Goal: Task Accomplishment & Management: Manage account settings

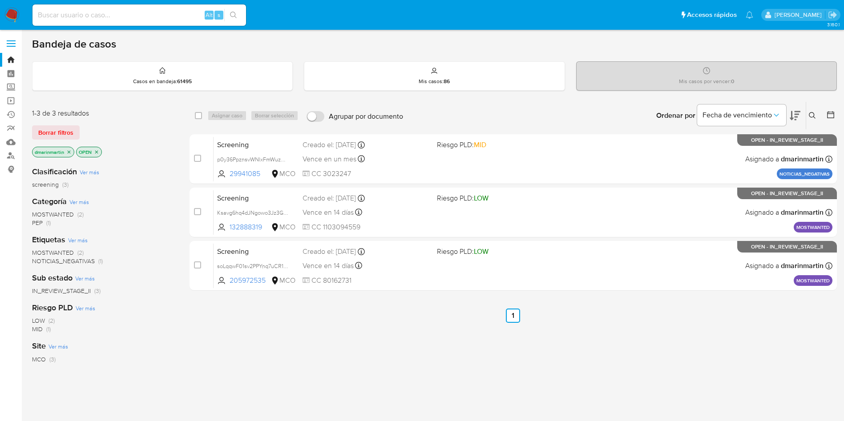
click at [595, 332] on div "select-all-cases-checkbox Asignar caso Borrar selección Agrupar por documento O…" at bounding box center [514, 302] width 648 height 403
drag, startPoint x: 816, startPoint y: 113, endPoint x: 761, endPoint y: 122, distance: 55.4
click at [812, 113] on icon at bounding box center [812, 115] width 7 height 7
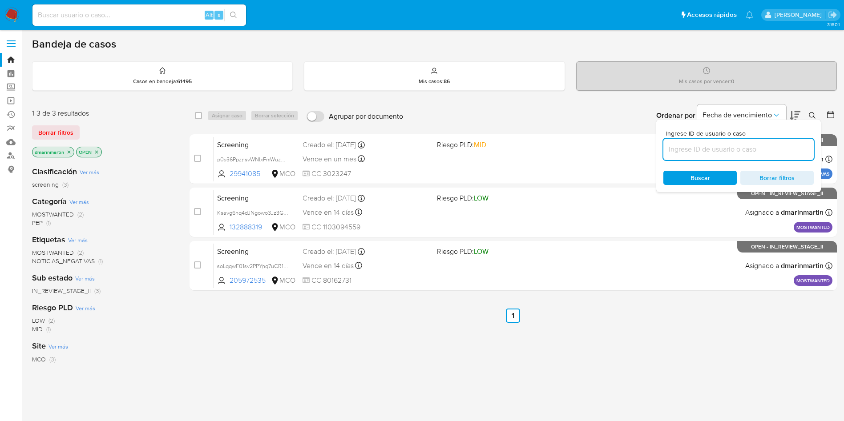
click at [709, 147] on input at bounding box center [739, 150] width 150 height 12
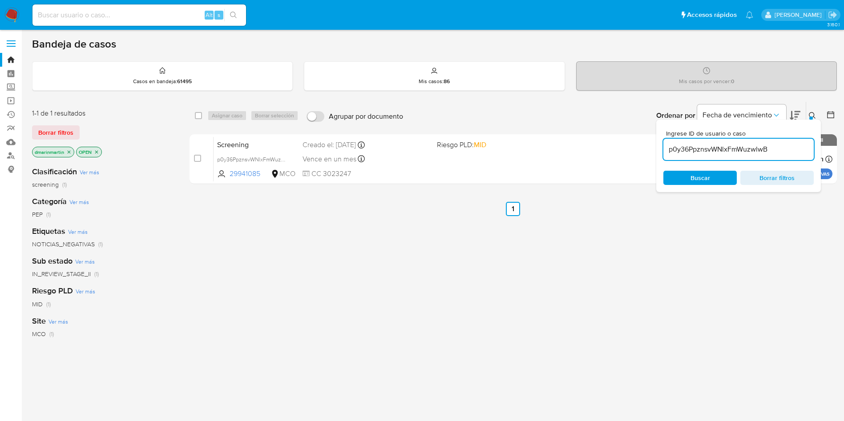
click at [712, 174] on span "Buscar" at bounding box center [700, 178] width 61 height 12
click at [736, 145] on input "p0y36PpznsvWNlxFmWuzwlwB" at bounding box center [739, 150] width 150 height 12
paste input "Ckyelo7rBABAlF2ROOBFglEY"
type input "Ckyelo7rBABAlF2ROOBFglEY"
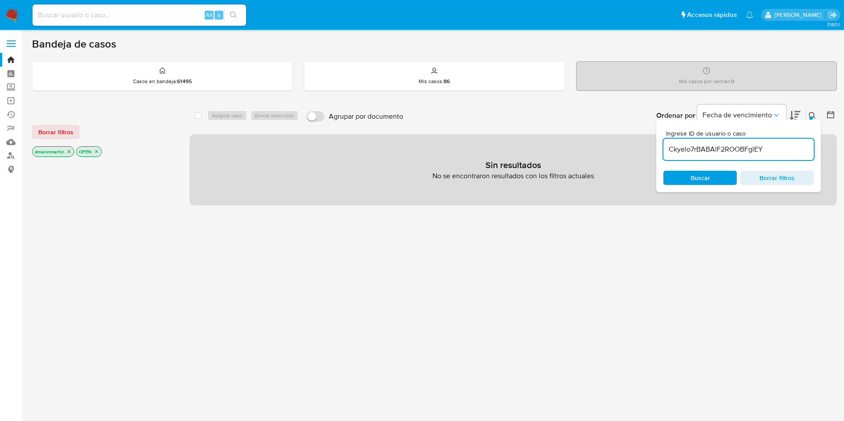
click at [69, 151] on icon "close-filter" at bounding box center [68, 151] width 5 height 5
click at [53, 153] on icon "close-filter" at bounding box center [52, 151] width 5 height 5
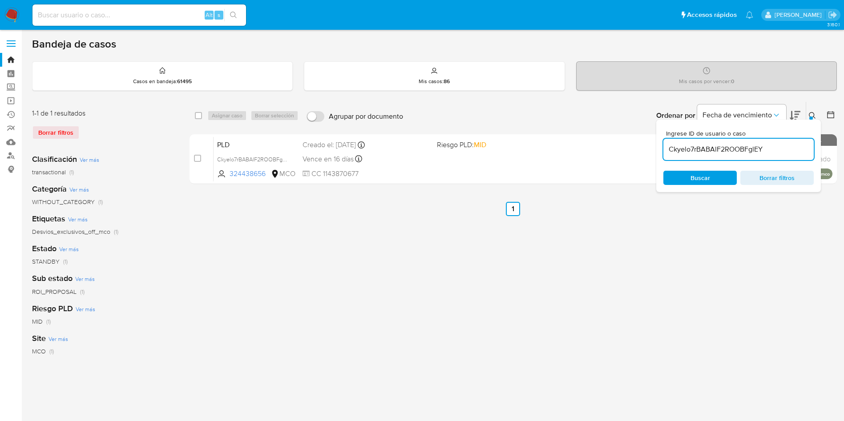
click at [814, 118] on icon at bounding box center [812, 115] width 7 height 7
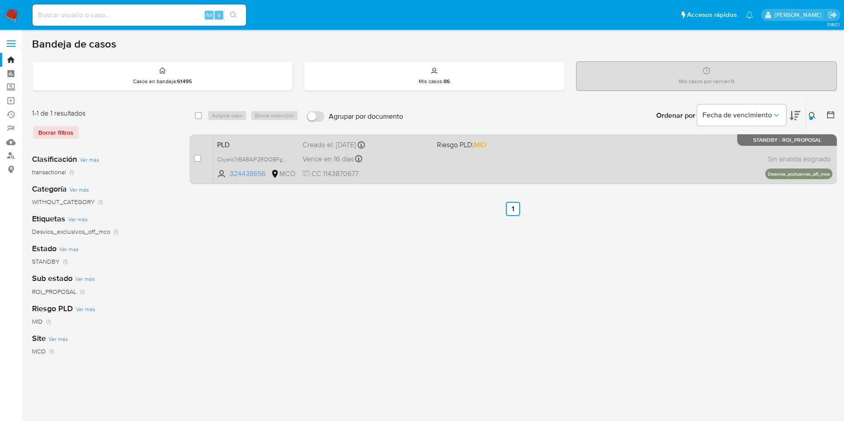
click at [373, 162] on div "Vence en 16 días Vence el 10/10/2025 05:05:59" at bounding box center [366, 159] width 127 height 12
click at [200, 154] on div "case-item-checkbox" at bounding box center [197, 158] width 7 height 9
click at [198, 162] on div "case-item-checkbox" at bounding box center [197, 158] width 7 height 9
click at [196, 158] on input "checkbox" at bounding box center [197, 158] width 7 height 7
checkbox input "true"
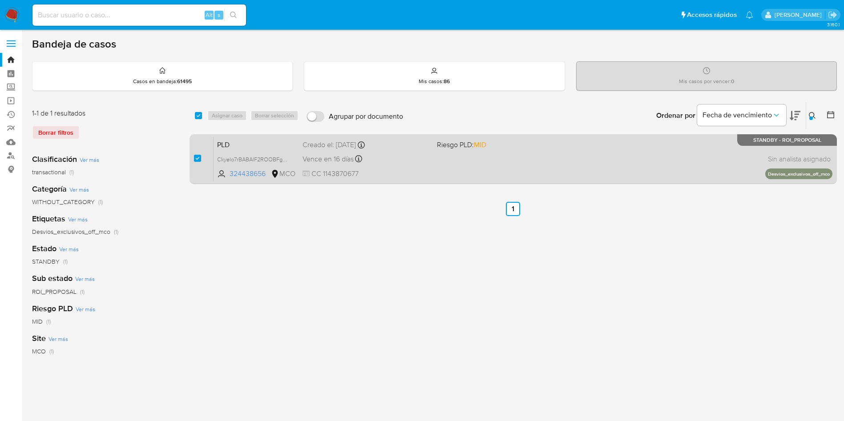
checkbox input "true"
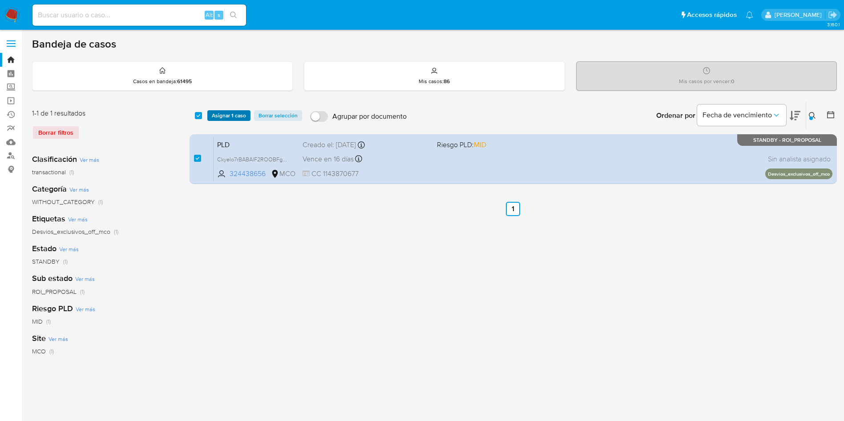
click at [225, 118] on span "Asignar 1 caso" at bounding box center [229, 115] width 34 height 9
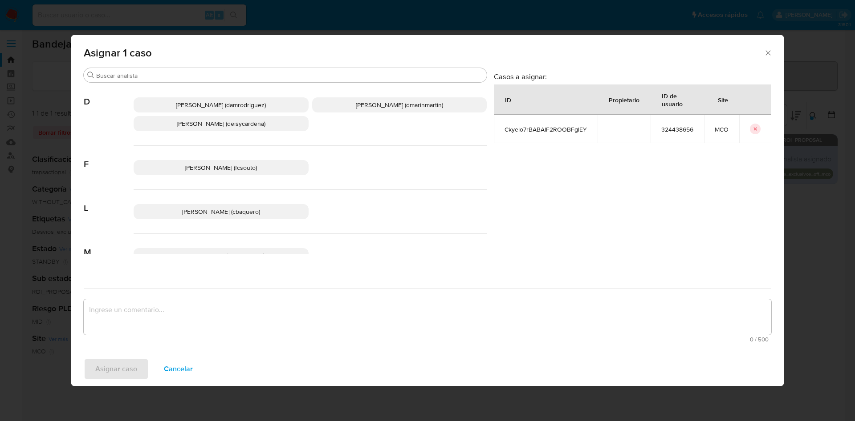
click at [365, 104] on span "David Esteban Marin Martinez (dmarinmartin)" at bounding box center [399, 105] width 87 height 9
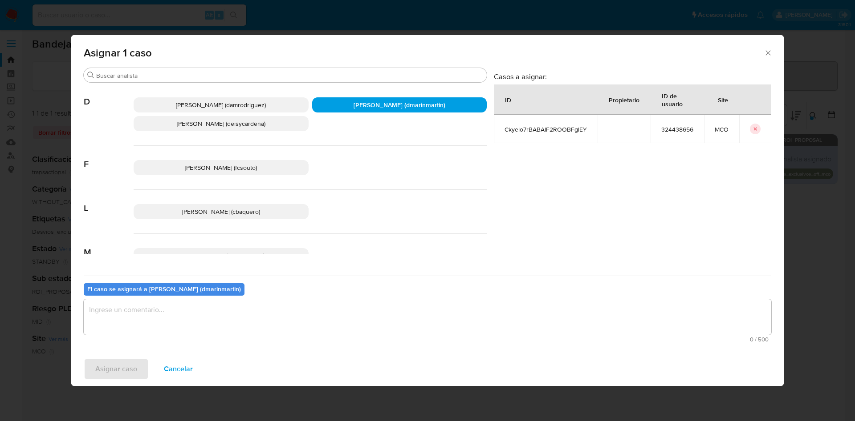
click at [324, 309] on textarea "assign-modal" at bounding box center [427, 318] width 687 height 36
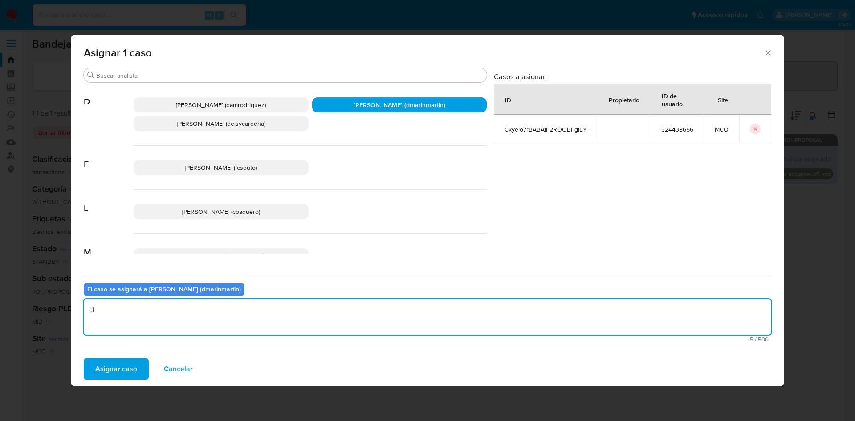
type textarea "c"
type textarea "Cierre nvl 2"
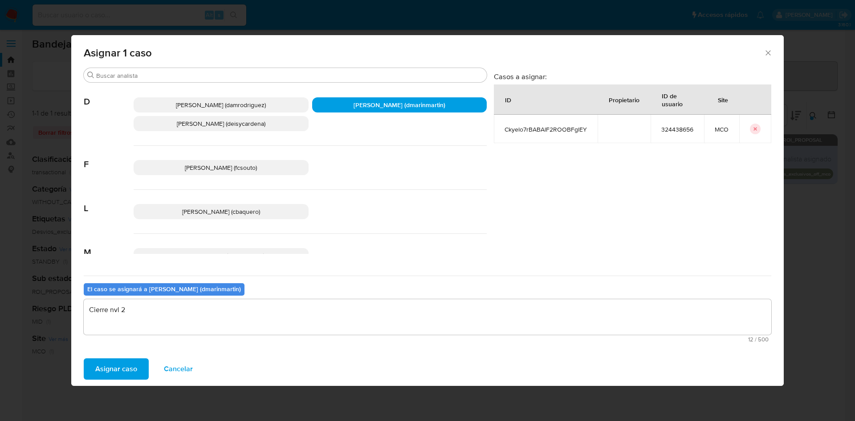
click at [84, 359] on button "Asignar caso" at bounding box center [116, 369] width 65 height 21
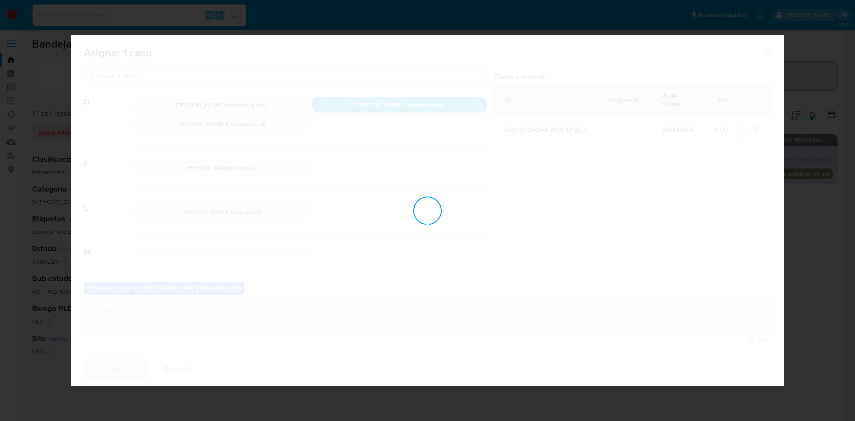
checkbox input "false"
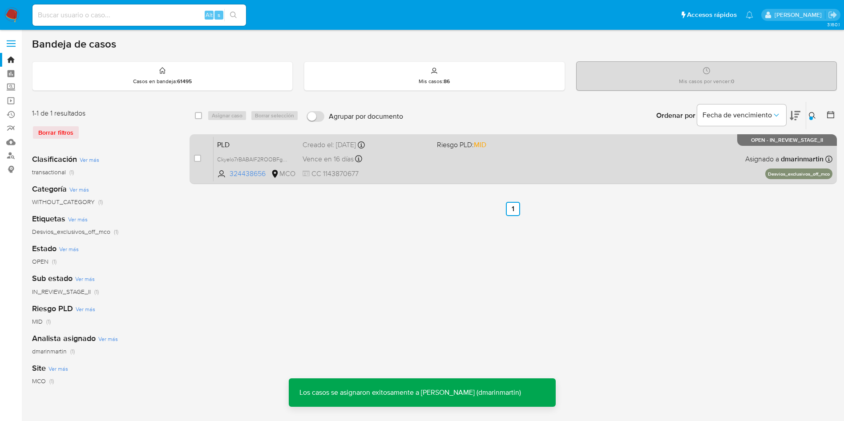
click at [382, 164] on div "Vence en 16 días Vence el 10/10/2025 05:05:59" at bounding box center [366, 159] width 127 height 12
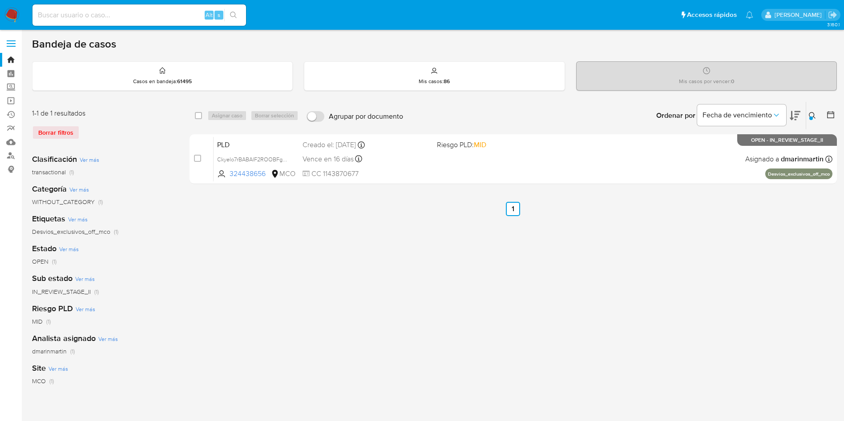
drag, startPoint x: 815, startPoint y: 119, endPoint x: 794, endPoint y: 124, distance: 21.5
click at [815, 120] on button at bounding box center [813, 115] width 15 height 11
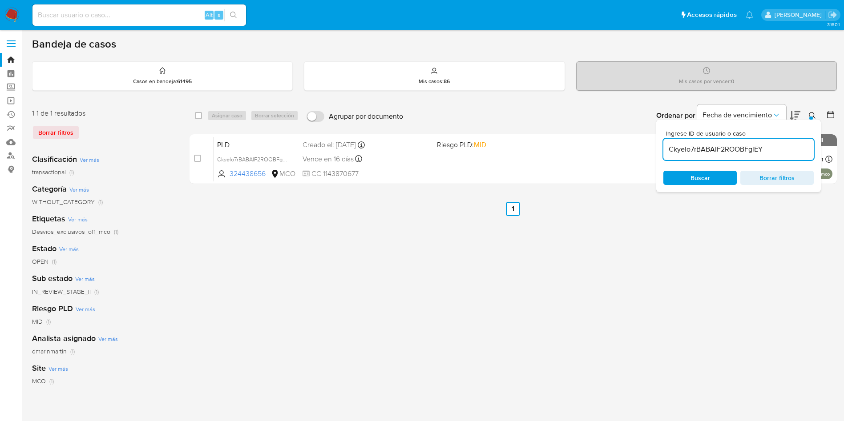
click at [718, 148] on input "Ckyelo7rBABAlF2ROOBFglEY" at bounding box center [739, 150] width 150 height 12
type input "h3jUtrLjYaDncUHEEiolA4J8"
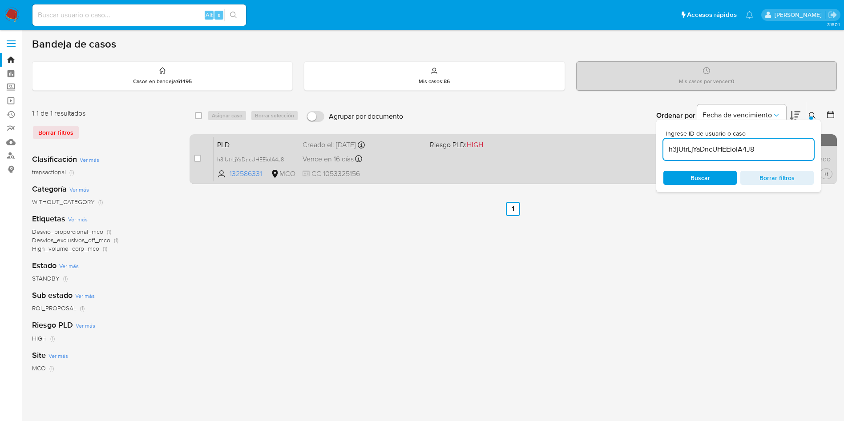
drag, startPoint x: 196, startPoint y: 159, endPoint x: 205, endPoint y: 153, distance: 10.6
click at [196, 158] on input "checkbox" at bounding box center [197, 158] width 7 height 7
checkbox input "true"
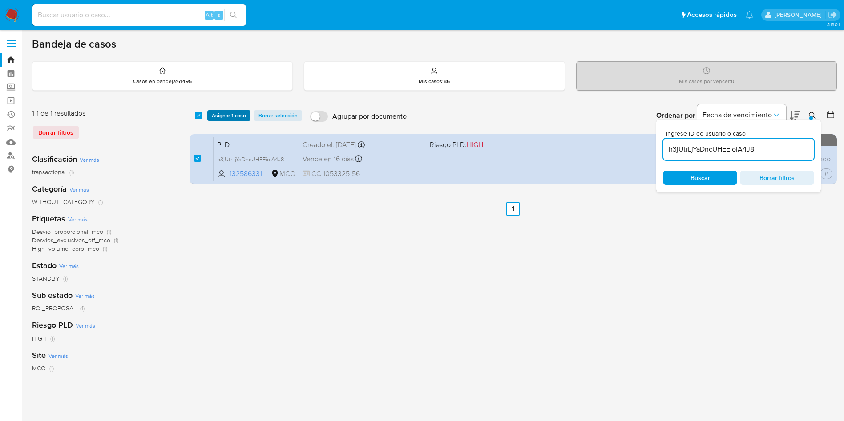
click at [231, 119] on span "Asignar 1 caso" at bounding box center [229, 115] width 34 height 9
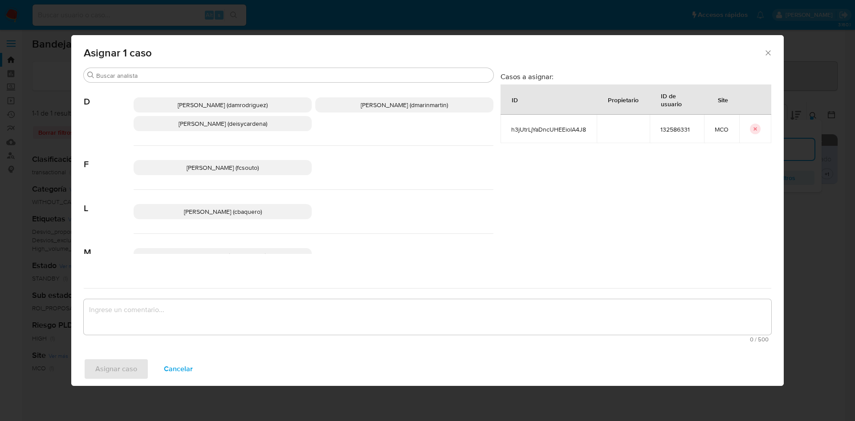
drag, startPoint x: 408, startPoint y: 106, endPoint x: 406, endPoint y: 202, distance: 95.3
click at [408, 107] on span "David Esteban Marin Martinez (dmarinmartin)" at bounding box center [403, 105] width 87 height 9
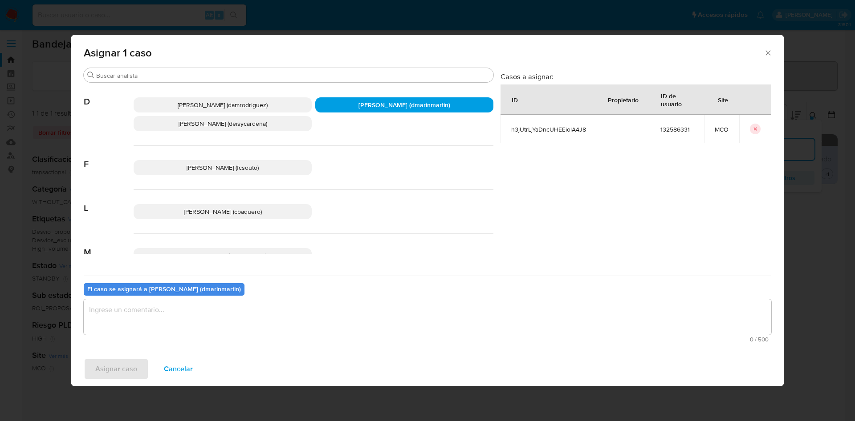
click at [377, 315] on textarea "assign-modal" at bounding box center [427, 318] width 687 height 36
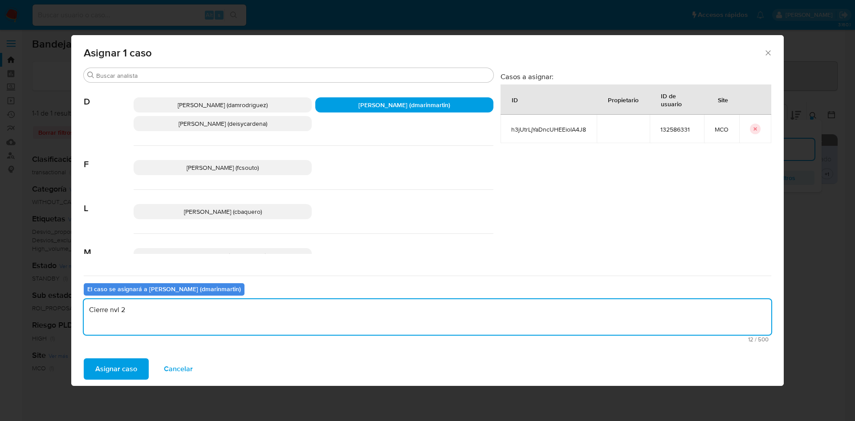
type textarea "Cierre nvl 2"
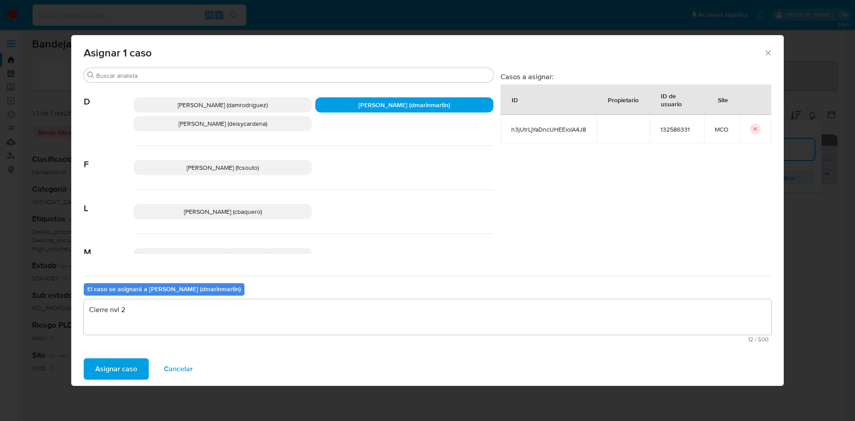
click at [84, 359] on button "Asignar caso" at bounding box center [116, 369] width 65 height 21
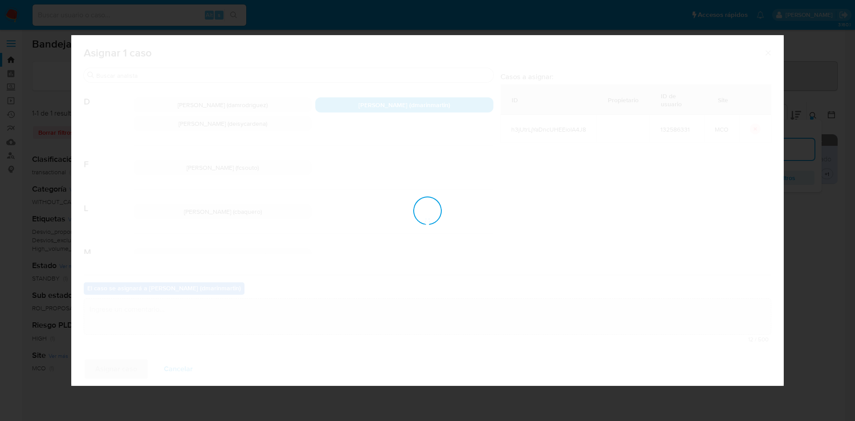
checkbox input "false"
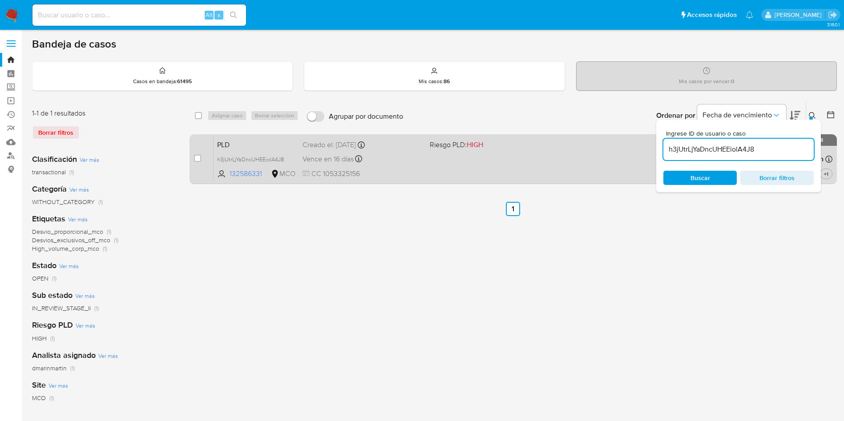
click at [372, 172] on span "CC 1053325156" at bounding box center [363, 174] width 120 height 10
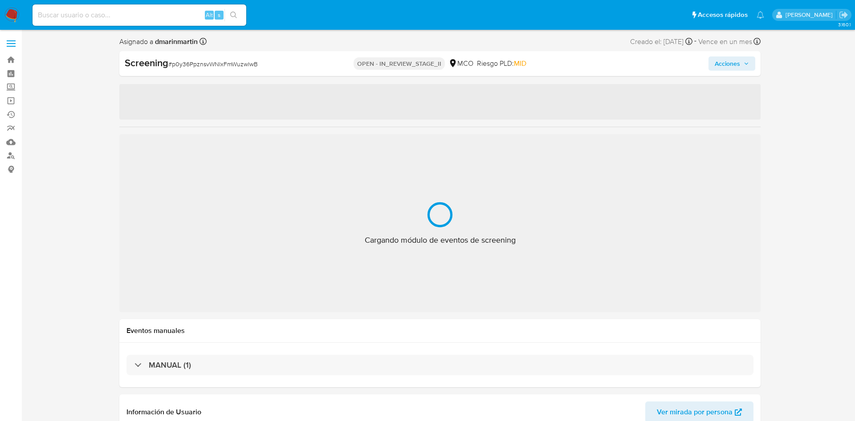
select select "10"
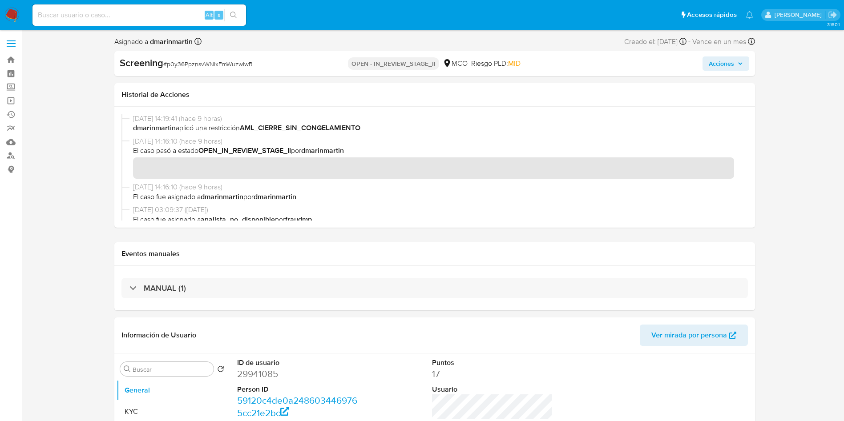
click at [738, 68] on span "Acciones" at bounding box center [726, 63] width 34 height 12
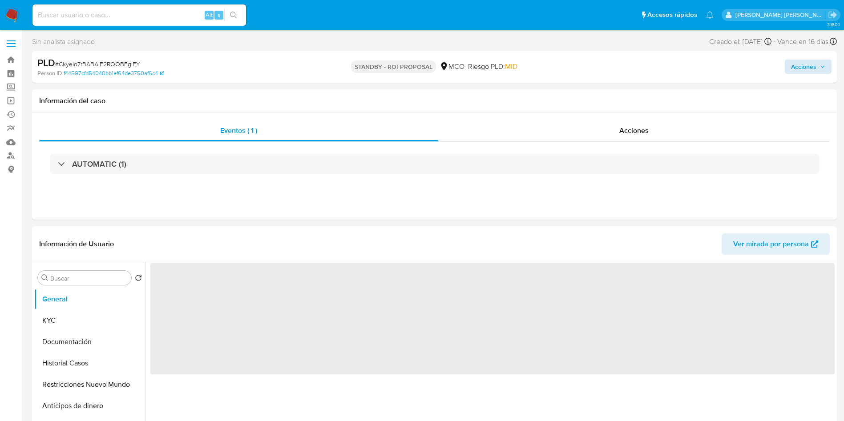
select select "10"
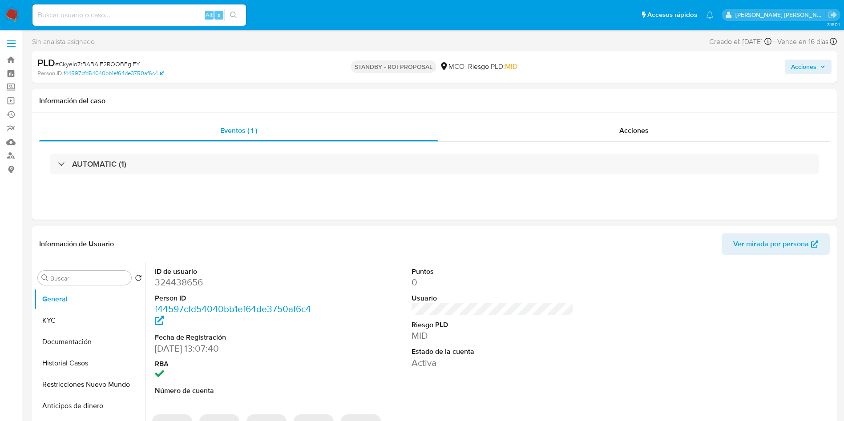
click at [807, 61] on span "Acciones" at bounding box center [803, 67] width 25 height 14
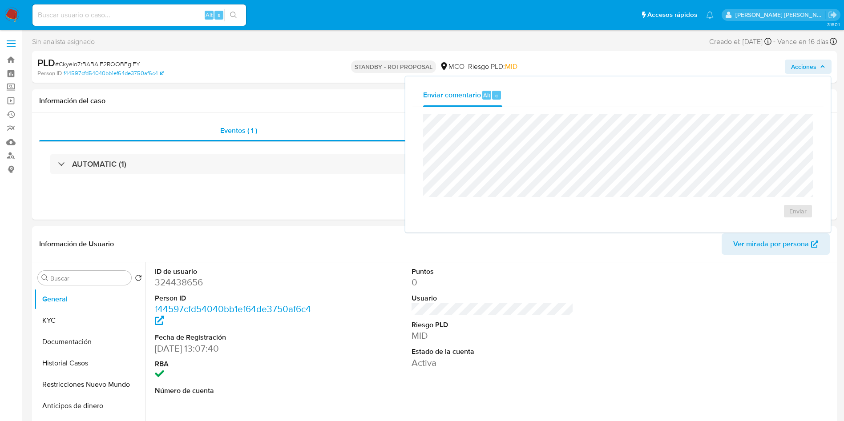
drag, startPoint x: 160, startPoint y: 62, endPoint x: 113, endPoint y: 43, distance: 51.3
click at [159, 62] on div "PLD # Ckyelo7rBABAlF2ROOBFglEY" at bounding box center [168, 63] width 262 height 13
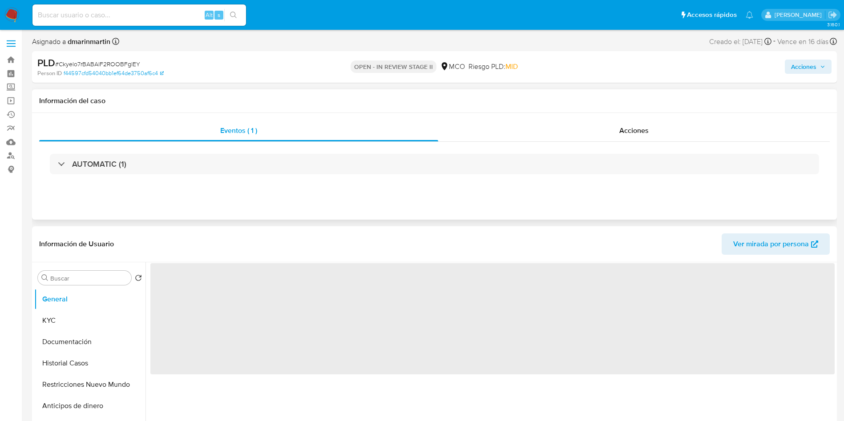
select select "10"
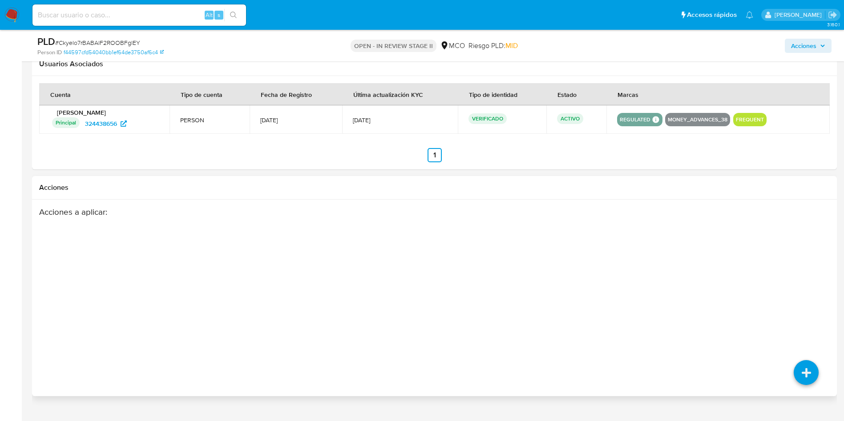
scroll to position [1061, 0]
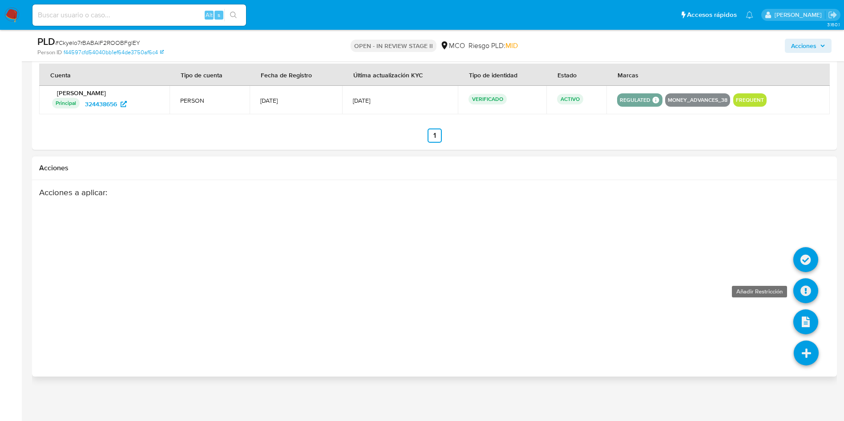
click at [807, 290] on icon at bounding box center [806, 291] width 25 height 25
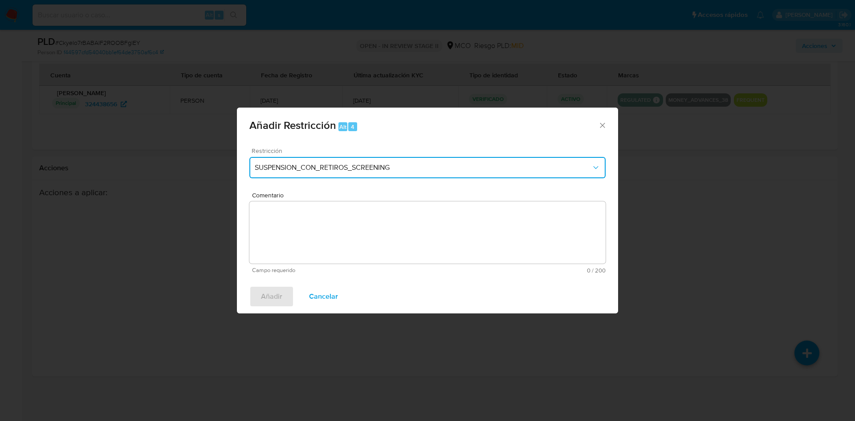
click at [363, 167] on span "SUSPENSION_CON_RETIROS_SCREENING" at bounding box center [423, 167] width 336 height 9
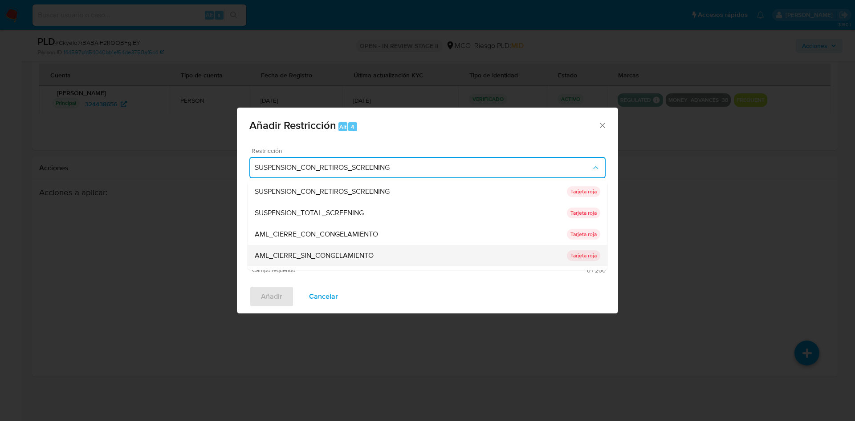
click at [386, 254] on div "AML_CIERRE_SIN_CONGELAMIENTO" at bounding box center [411, 255] width 312 height 21
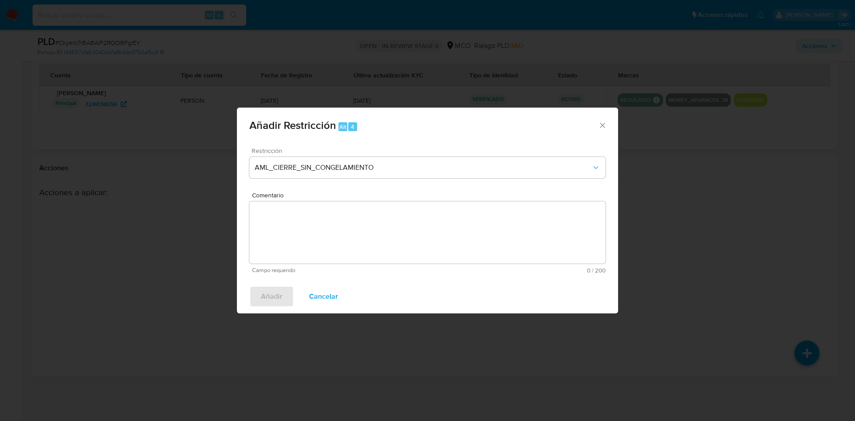
click at [333, 218] on textarea "Comentario" at bounding box center [427, 233] width 356 height 62
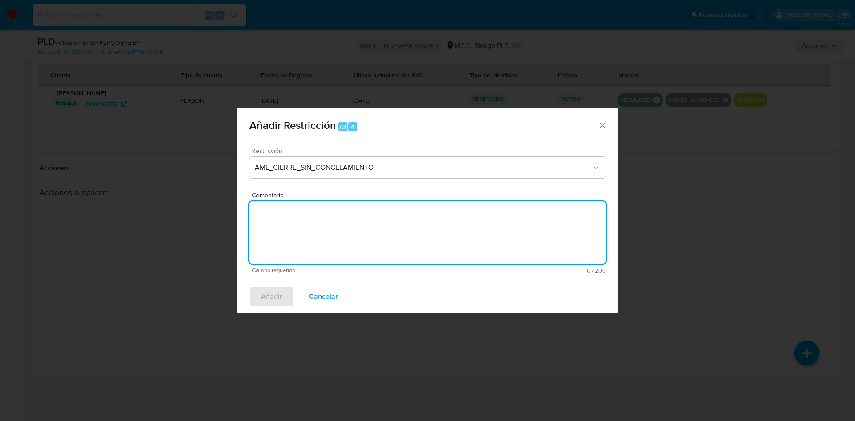
paste textarea "El 23/09/2025 se cierra como ROS y se realiza la transmision del reporte ROS_MP…"
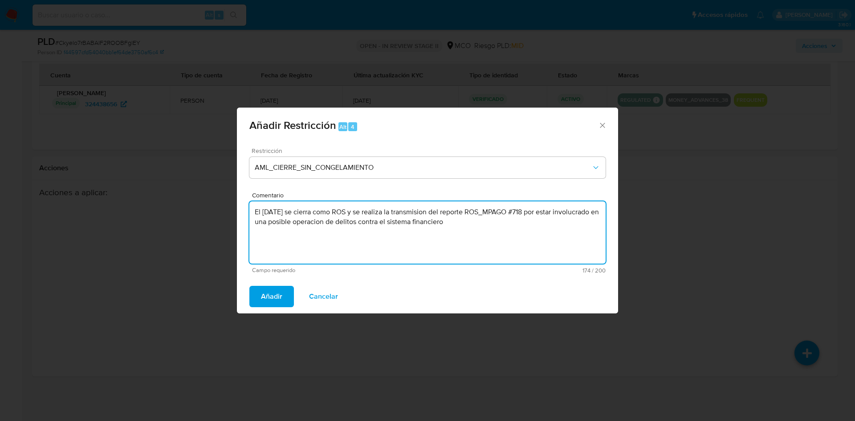
drag, startPoint x: 397, startPoint y: 228, endPoint x: 248, endPoint y: 209, distance: 150.3
click at [248, 209] on div "Restricción AML_CIERRE_SIN_CONGELAMIENTO Comentario El 23/09/2025 se cierra com…" at bounding box center [427, 210] width 381 height 139
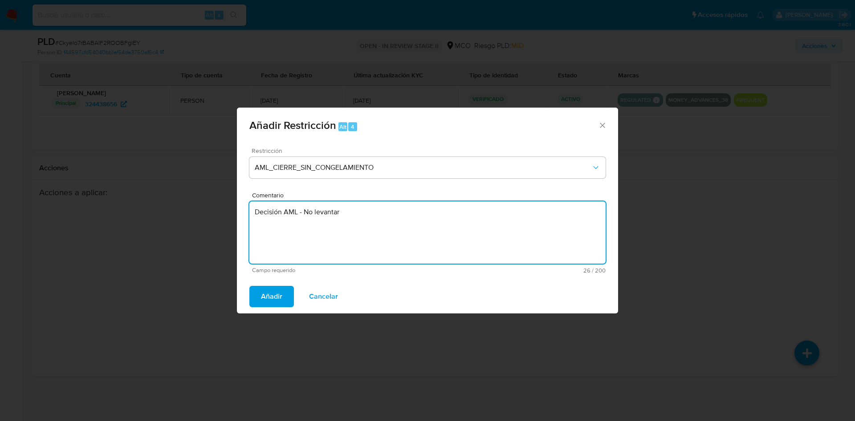
type textarea "Decisión AML - No levantar"
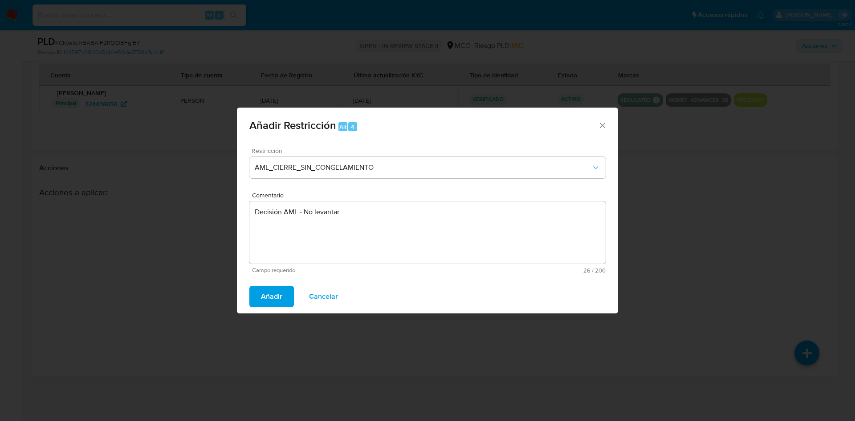
click at [249, 286] on button "Añadir" at bounding box center [271, 296] width 45 height 21
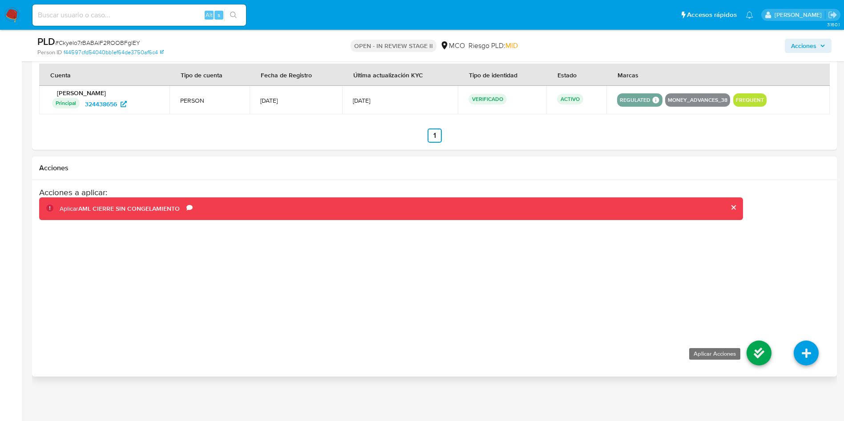
click at [763, 355] on icon at bounding box center [759, 353] width 25 height 25
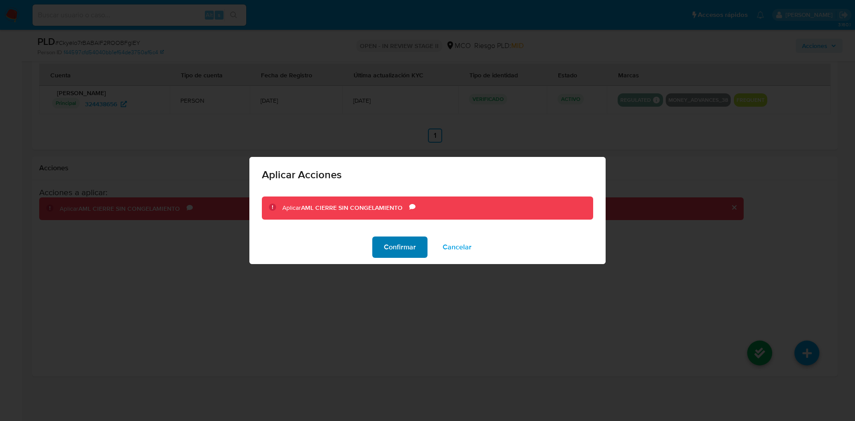
click at [388, 244] on span "Confirmar" at bounding box center [400, 248] width 32 height 20
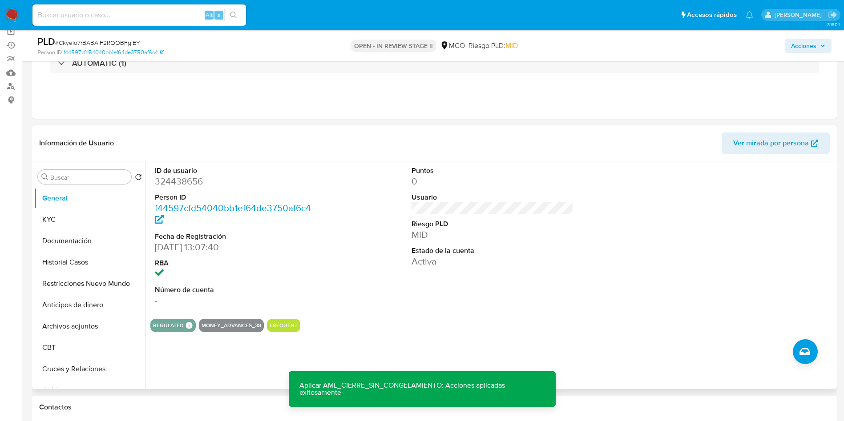
scroll to position [0, 0]
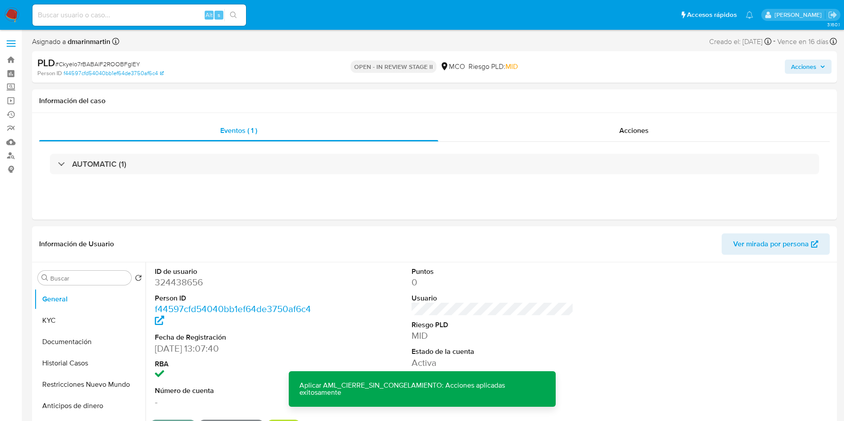
drag, startPoint x: 790, startPoint y: 83, endPoint x: 809, endPoint y: 58, distance: 31.2
click at [810, 57] on div "Acciones" at bounding box center [700, 67] width 263 height 21
click at [806, 64] on span "Acciones" at bounding box center [803, 67] width 25 height 14
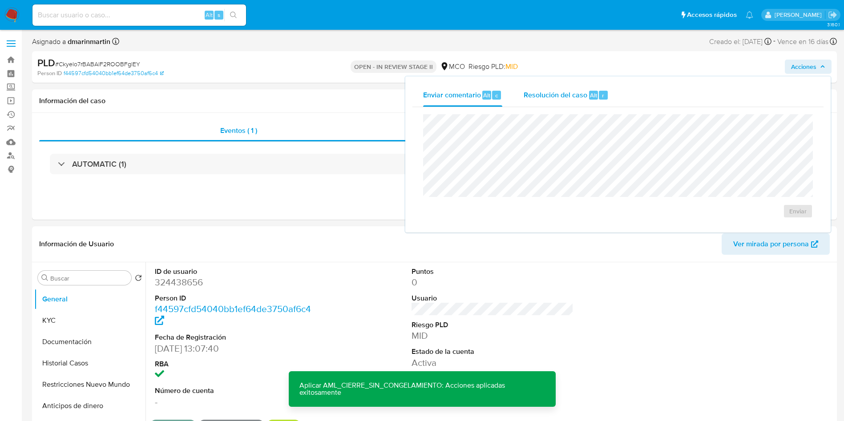
click at [556, 96] on span "Resolución del caso" at bounding box center [556, 95] width 64 height 10
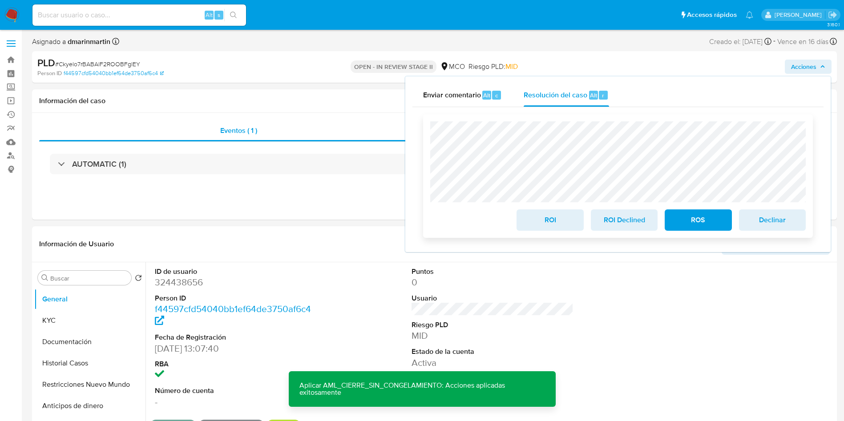
click at [696, 226] on span "ROS" at bounding box center [698, 221] width 44 height 20
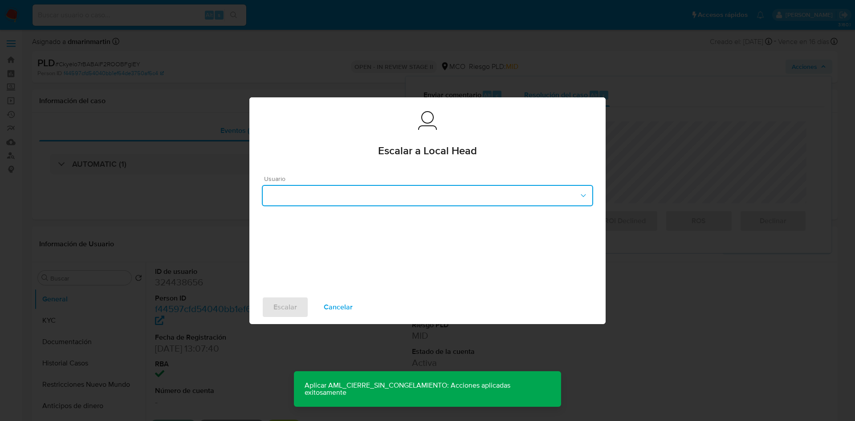
click at [460, 203] on button "button" at bounding box center [427, 195] width 331 height 21
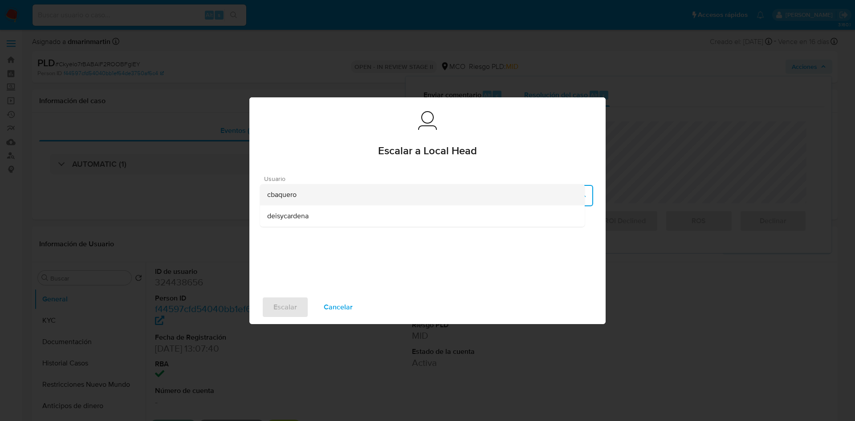
click at [346, 199] on div "cbaquero" at bounding box center [422, 194] width 310 height 21
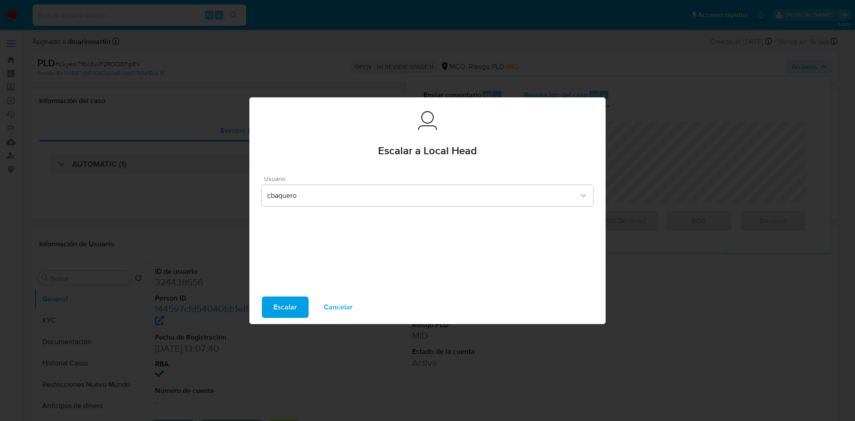
click at [282, 310] on span "Escalar" at bounding box center [285, 308] width 24 height 20
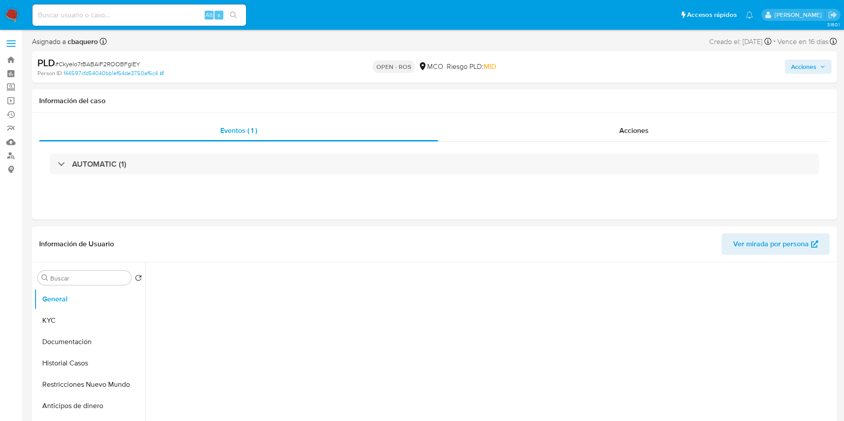
select select "10"
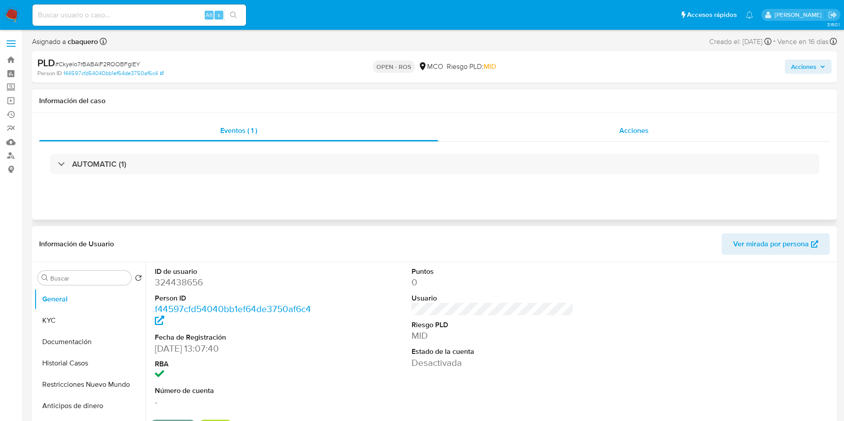
click at [621, 138] on div "Acciones" at bounding box center [634, 130] width 392 height 21
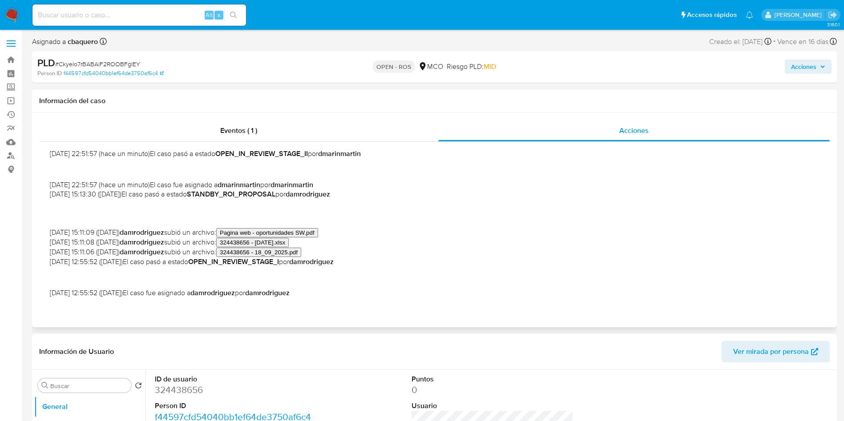
scroll to position [67, 0]
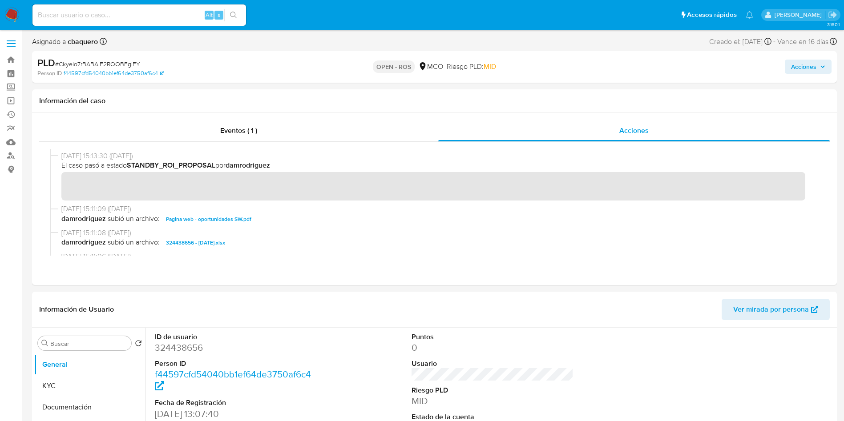
drag, startPoint x: 818, startPoint y: 66, endPoint x: 762, endPoint y: 74, distance: 56.2
click at [799, 71] on span "Acciones" at bounding box center [808, 67] width 34 height 12
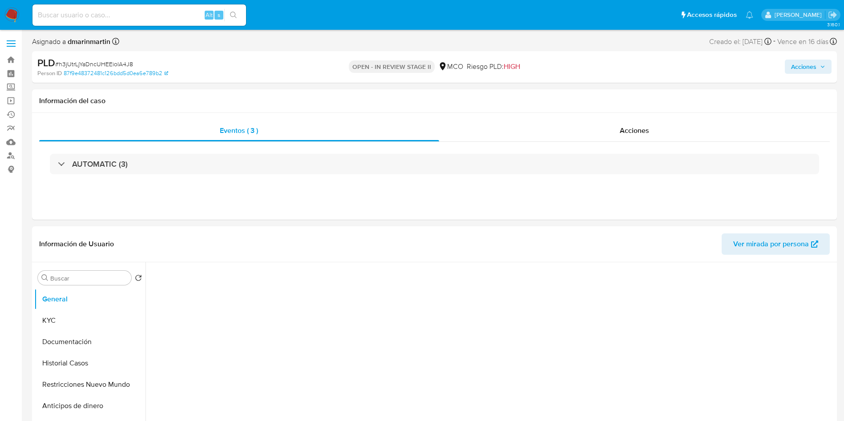
select select "10"
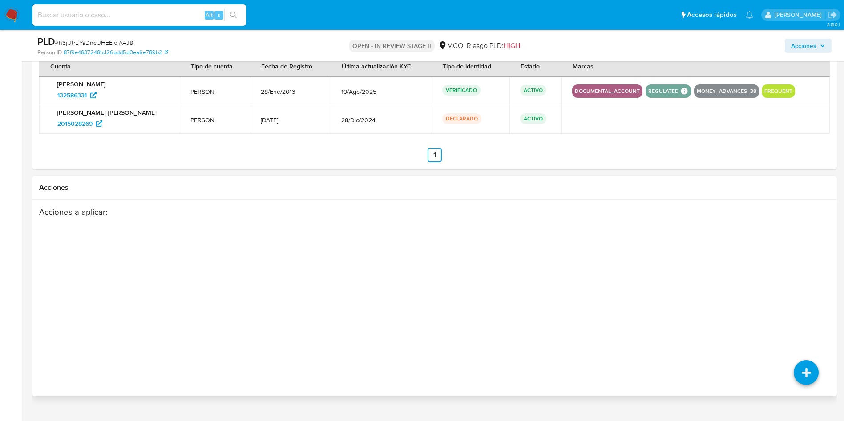
scroll to position [1056, 0]
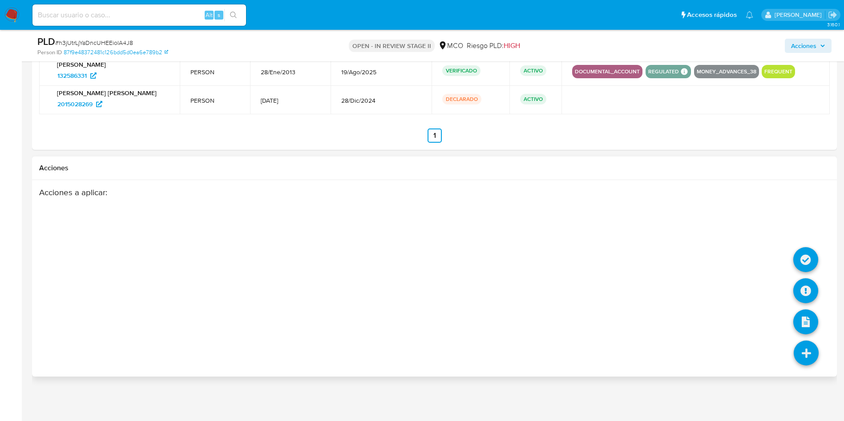
click at [805, 356] on icon at bounding box center [806, 353] width 25 height 25
click at [613, 241] on div "Acciones a aplicar :" at bounding box center [391, 258] width 704 height 142
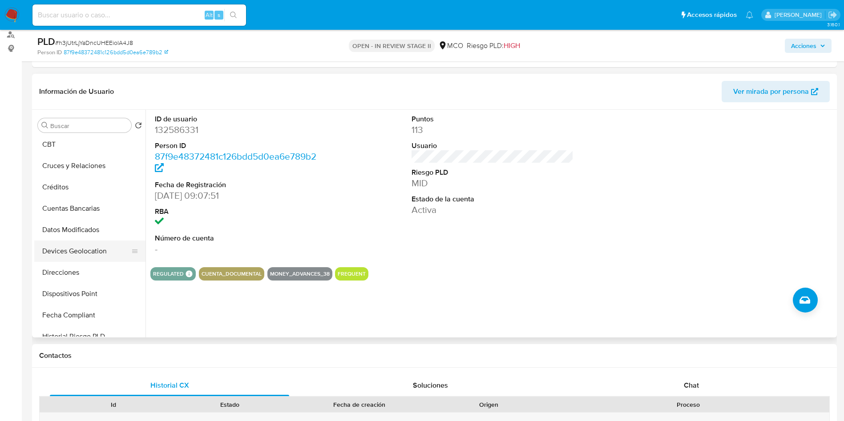
scroll to position [0, 0]
click at [79, 233] on button "Restricciones Nuevo Mundo" at bounding box center [86, 232] width 104 height 21
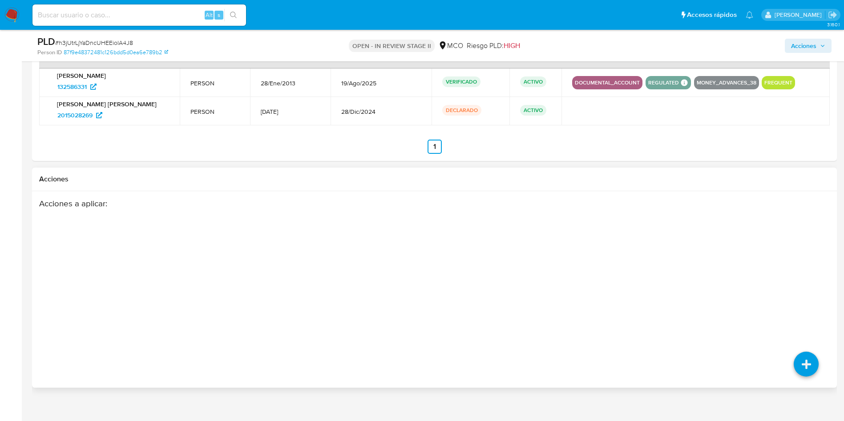
scroll to position [1056, 0]
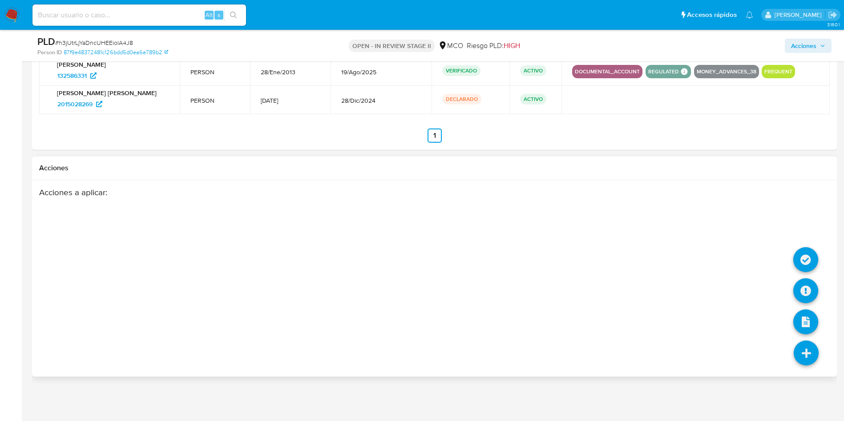
click at [809, 352] on icon at bounding box center [806, 353] width 25 height 25
click at [703, 263] on div "Acciones a aplicar :" at bounding box center [391, 258] width 704 height 142
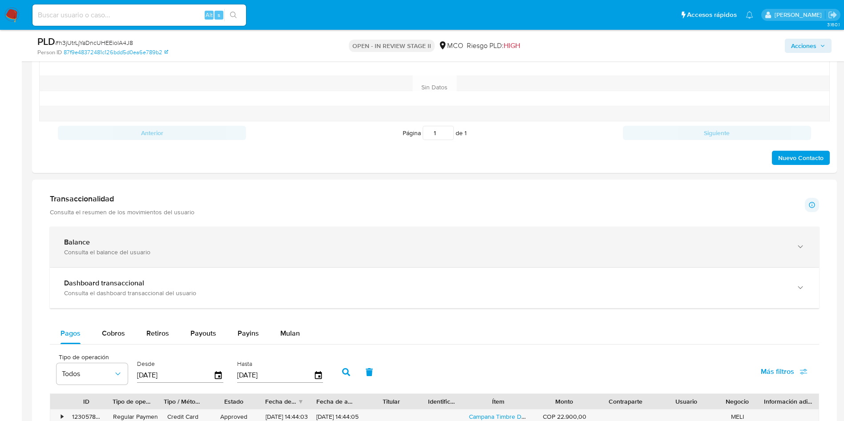
scroll to position [455, 0]
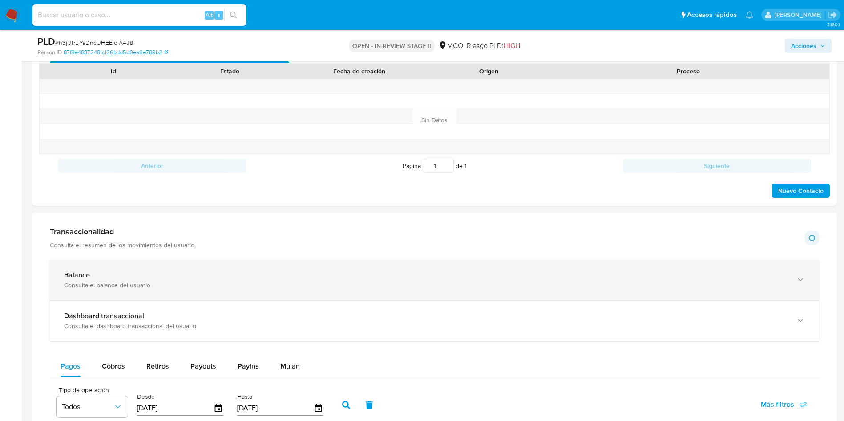
click at [311, 287] on div "Consulta el balance del usuario" at bounding box center [425, 285] width 723 height 8
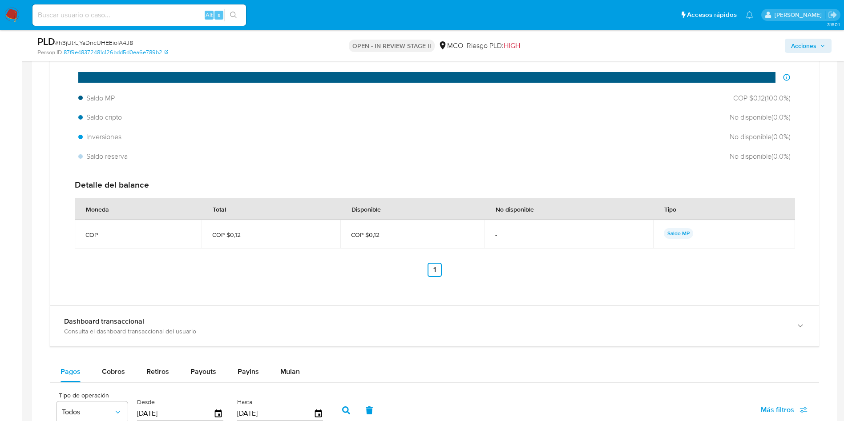
scroll to position [789, 0]
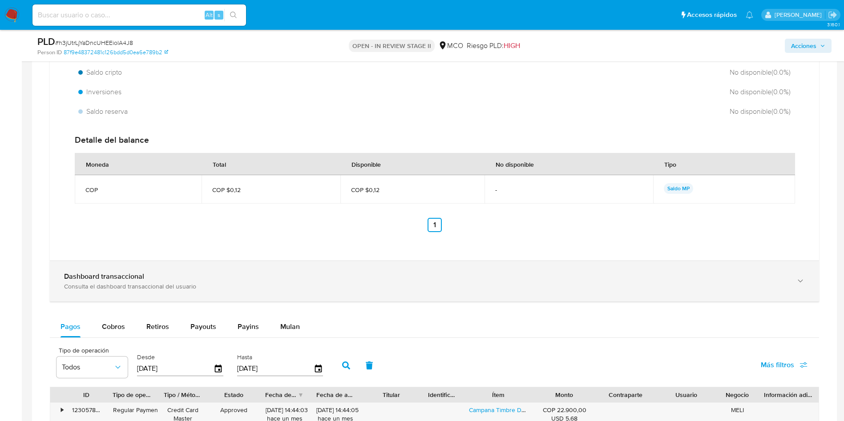
click at [243, 278] on div "Dashboard transaccional" at bounding box center [425, 276] width 723 height 9
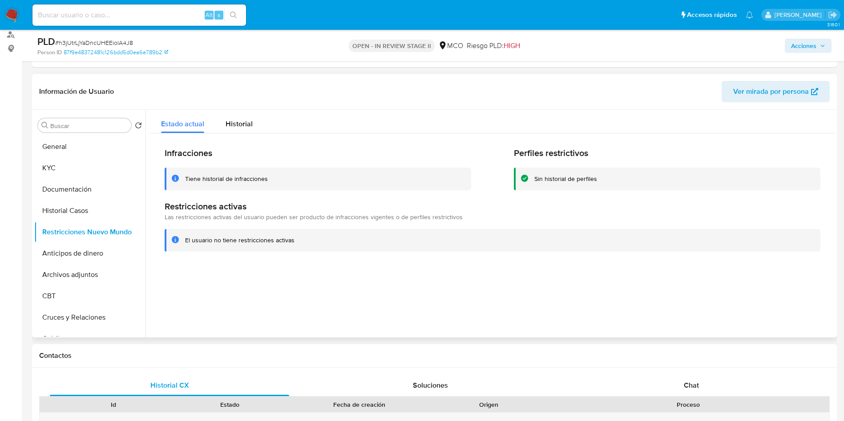
scroll to position [0, 0]
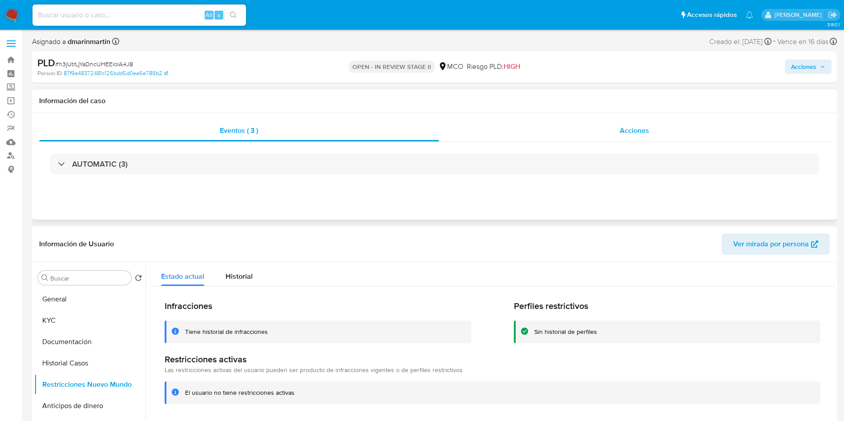
click at [653, 130] on div "Acciones" at bounding box center [634, 130] width 391 height 21
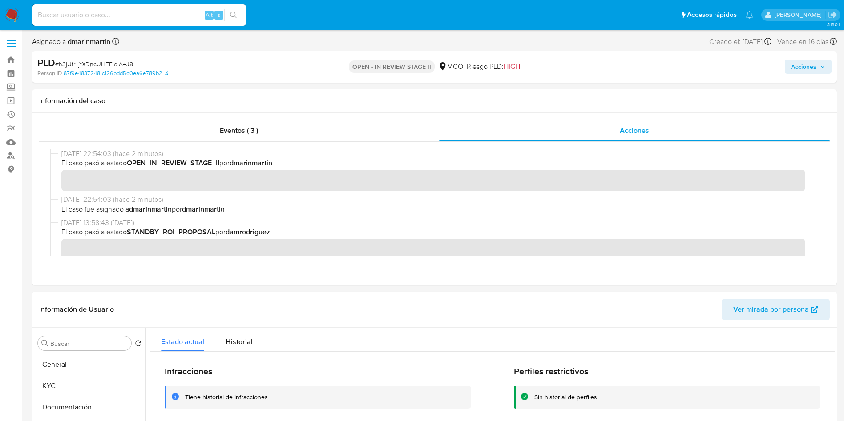
click at [814, 65] on span "Acciones" at bounding box center [803, 67] width 25 height 14
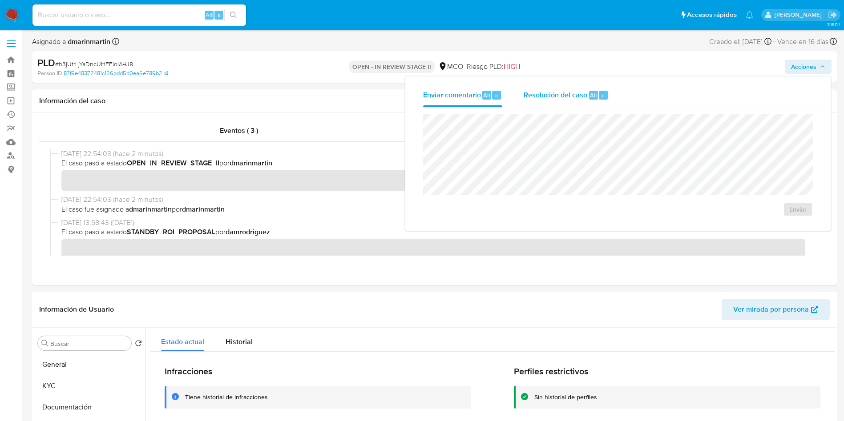
click at [530, 93] on span "Resolución del caso" at bounding box center [556, 95] width 64 height 10
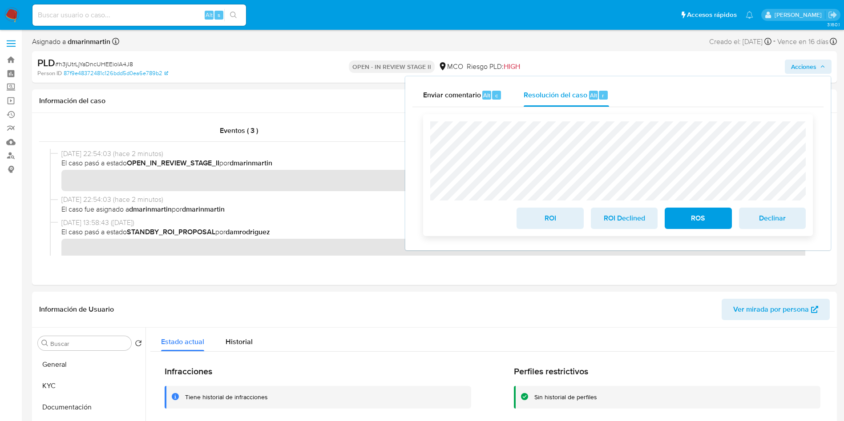
click at [693, 222] on span "ROS" at bounding box center [698, 219] width 44 height 20
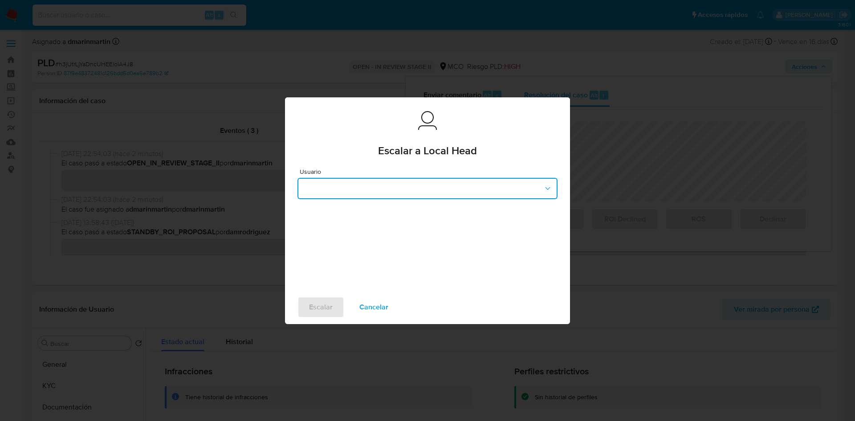
click at [481, 193] on button "button" at bounding box center [427, 188] width 260 height 21
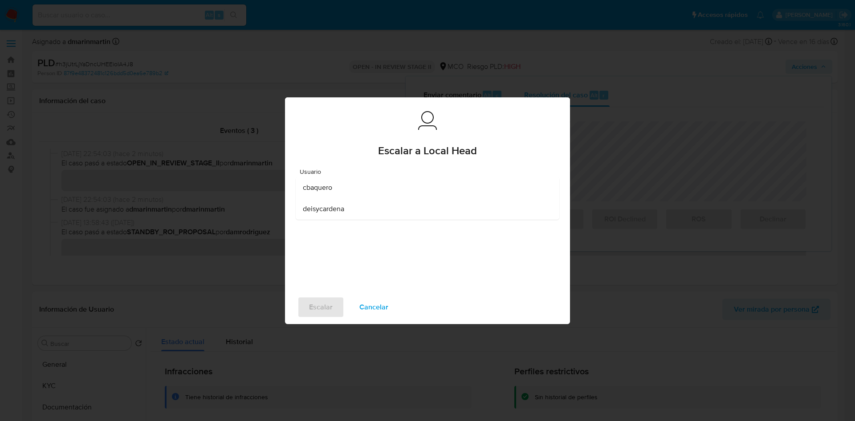
drag, startPoint x: 327, startPoint y: 190, endPoint x: 321, endPoint y: 265, distance: 75.4
click at [327, 193] on div "cbaquero" at bounding box center [425, 187] width 244 height 21
click at [319, 312] on span "Escalar" at bounding box center [321, 308] width 24 height 20
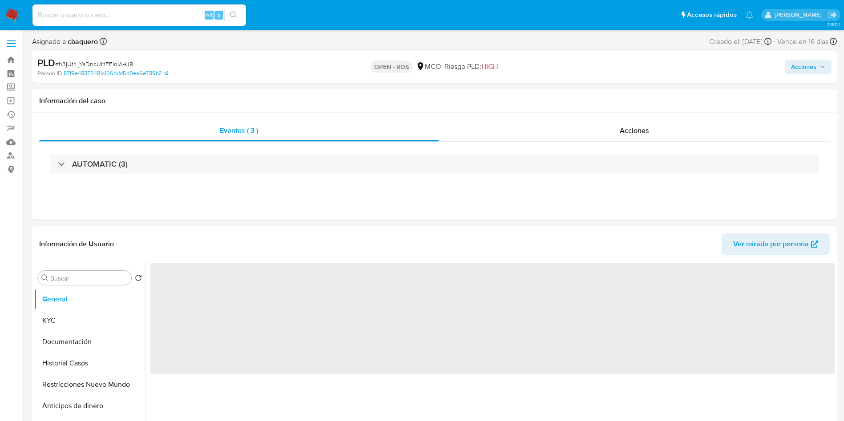
click at [815, 66] on span "Acciones" at bounding box center [803, 67] width 25 height 14
select select "10"
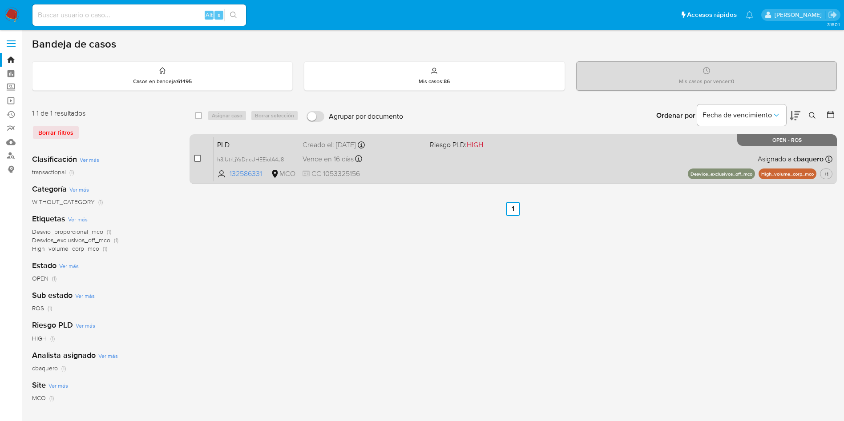
click at [198, 158] on input "checkbox" at bounding box center [197, 158] width 7 height 7
checkbox input "true"
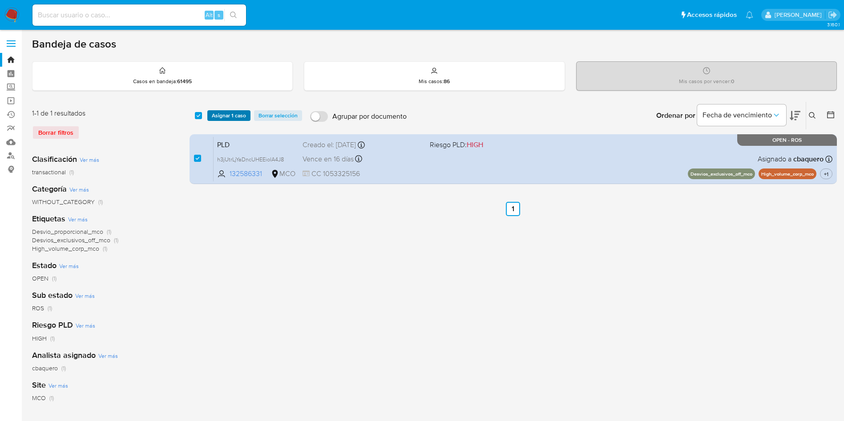
click at [235, 117] on span "Asignar 1 caso" at bounding box center [229, 115] width 34 height 9
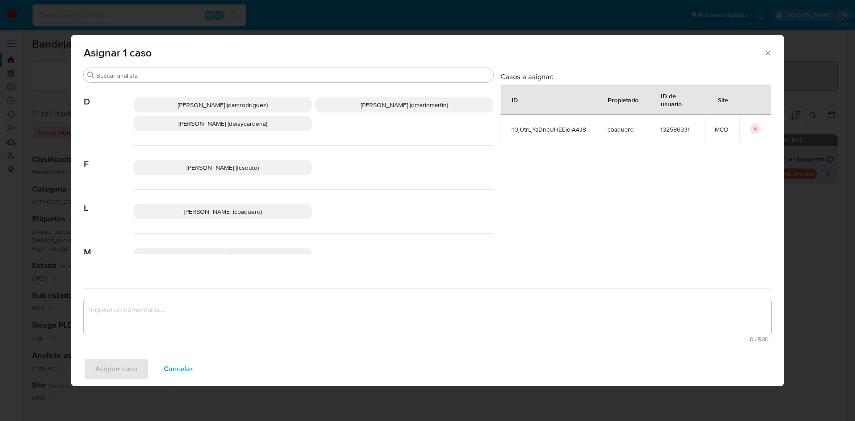
drag, startPoint x: 375, startPoint y: 99, endPoint x: 375, endPoint y: 109, distance: 10.2
click at [375, 102] on p "[PERSON_NAME] (dmarinmartin)" at bounding box center [404, 104] width 178 height 15
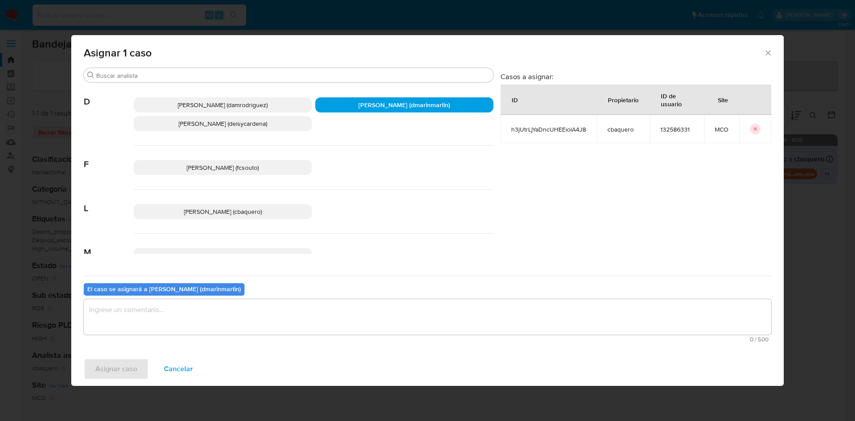
click at [335, 325] on textarea "assign-modal" at bounding box center [427, 318] width 687 height 36
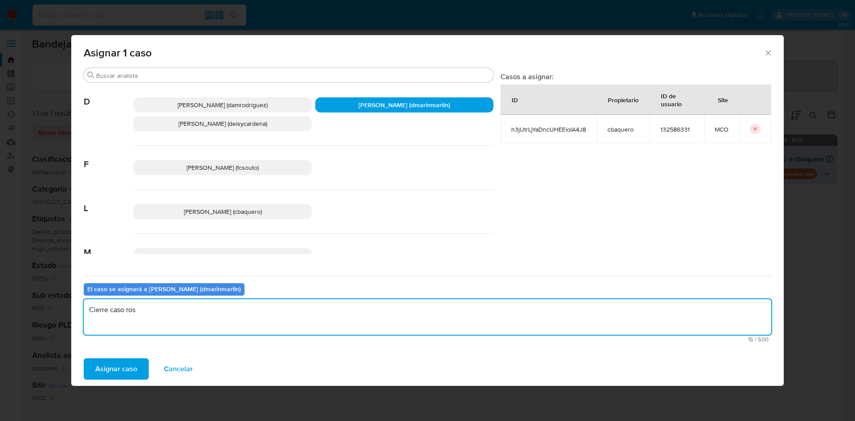
type textarea "Cierre caso ros"
click at [84, 359] on button "Asignar caso" at bounding box center [116, 369] width 65 height 21
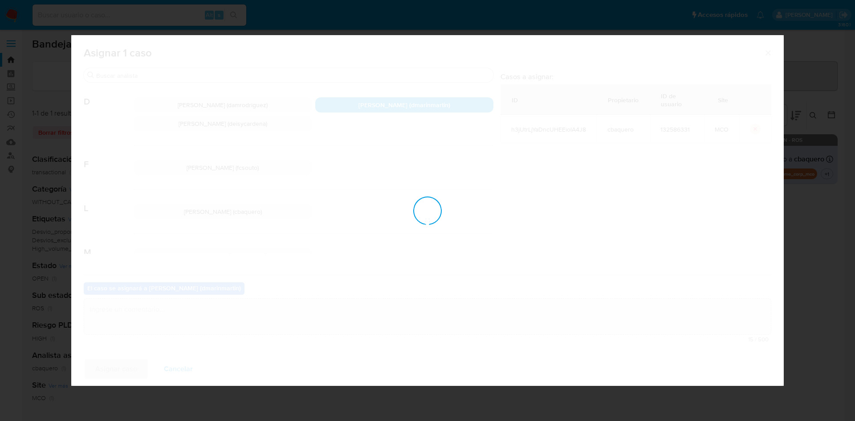
checkbox input "false"
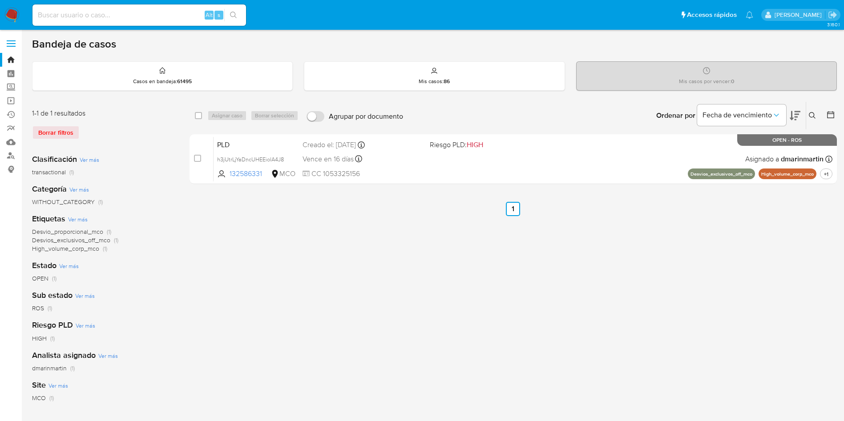
drag, startPoint x: 813, startPoint y: 113, endPoint x: 805, endPoint y: 120, distance: 10.5
click at [808, 117] on button at bounding box center [813, 115] width 15 height 11
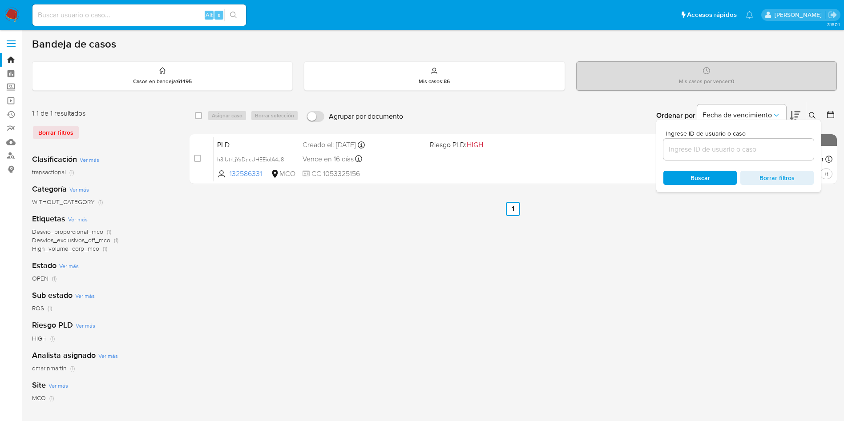
click at [722, 139] on div "Ingrese ID de usuario o caso" at bounding box center [739, 145] width 150 height 30
click at [718, 151] on input at bounding box center [739, 150] width 150 height 12
paste input "Ckyelo7rBABAlF2ROOBFglEY"
type input "Ckyelo7rBABAlF2ROOBFglEY"
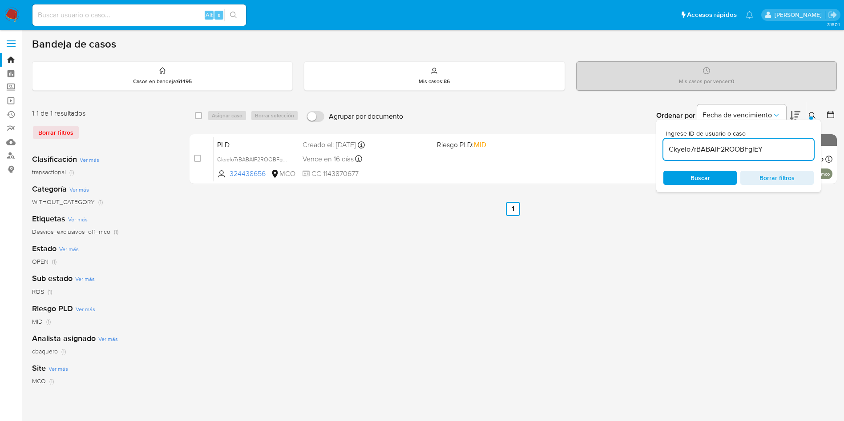
drag, startPoint x: 197, startPoint y: 161, endPoint x: 212, endPoint y: 122, distance: 41.2
click at [198, 160] on input "checkbox" at bounding box center [197, 158] width 7 height 7
checkbox input "true"
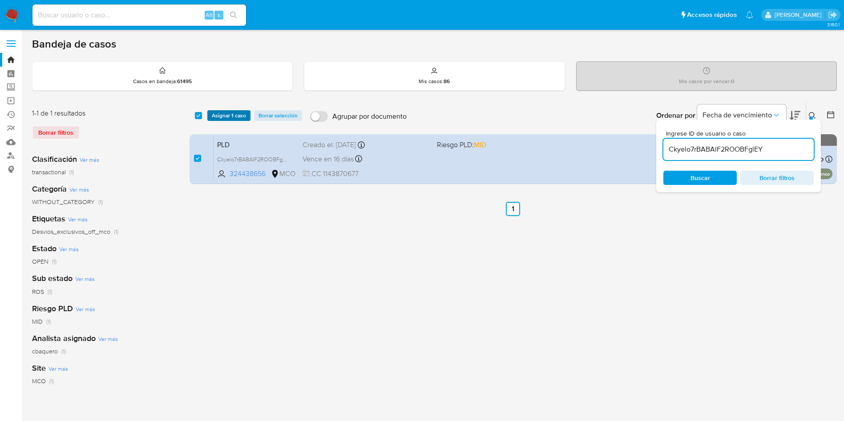
click at [217, 116] on span "Asignar 1 caso" at bounding box center [229, 115] width 34 height 9
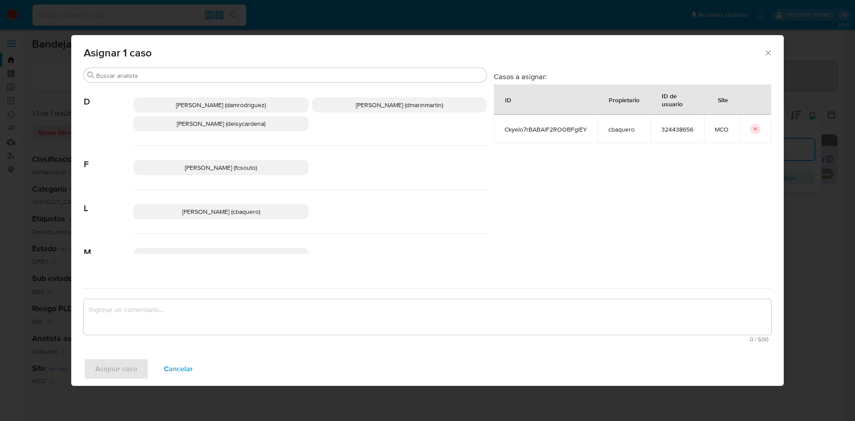
drag, startPoint x: 369, startPoint y: 109, endPoint x: 366, endPoint y: 115, distance: 7.0
click at [368, 111] on p "David Esteban Marin Martinez (dmarinmartin)" at bounding box center [399, 104] width 175 height 15
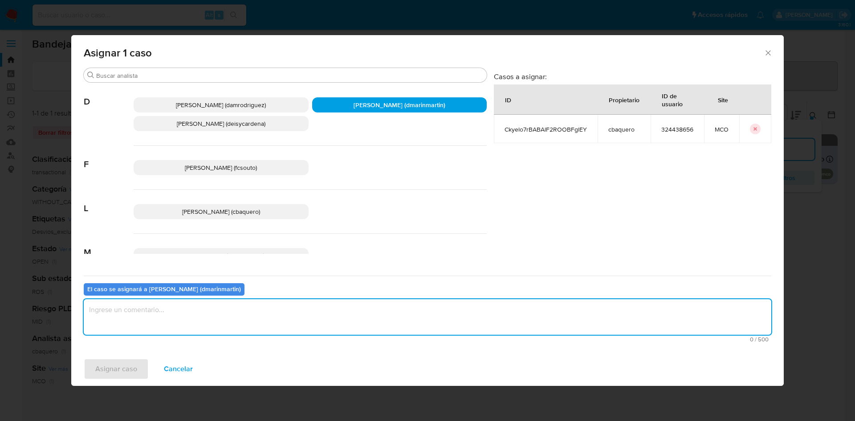
drag, startPoint x: 279, startPoint y: 328, endPoint x: 280, endPoint y: 323, distance: 5.1
click at [279, 327] on textarea "assign-modal" at bounding box center [427, 318] width 687 height 36
type textarea "Cierre vobo odc"
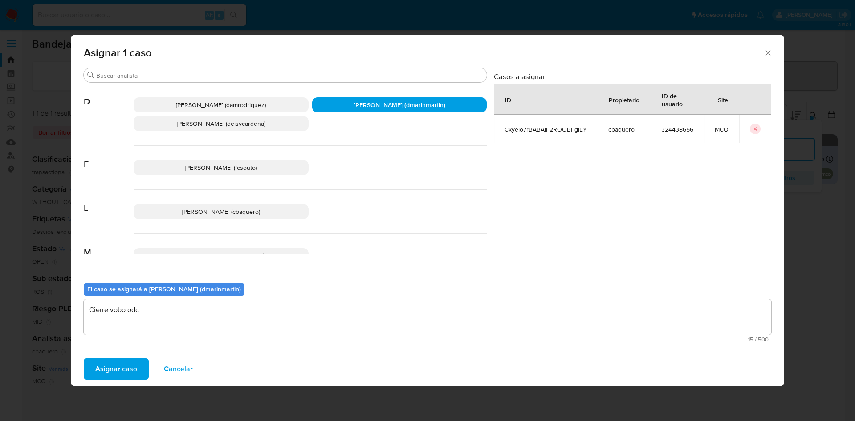
click at [84, 359] on button "Asignar caso" at bounding box center [116, 369] width 65 height 21
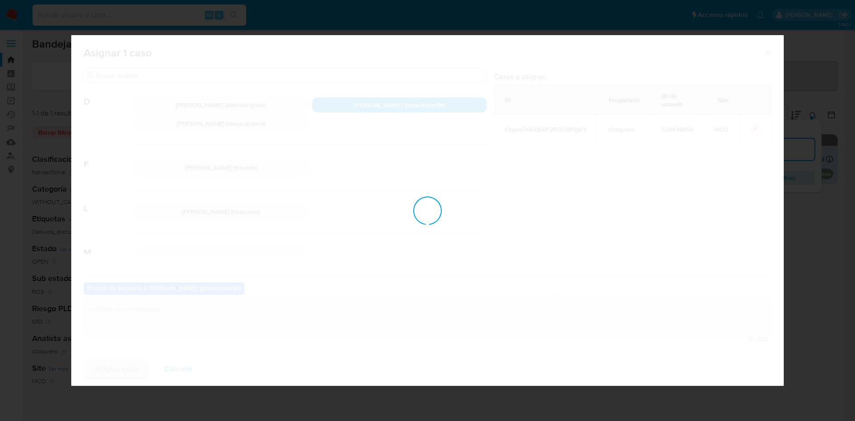
checkbox input "false"
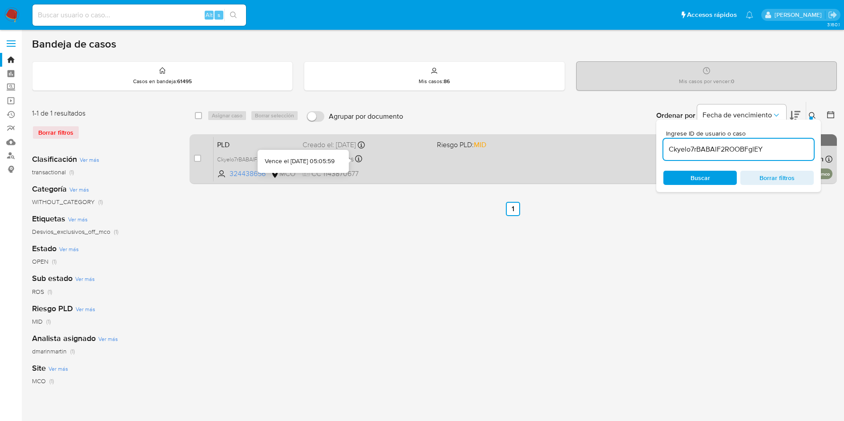
click at [362, 158] on icon at bounding box center [358, 158] width 7 height 7
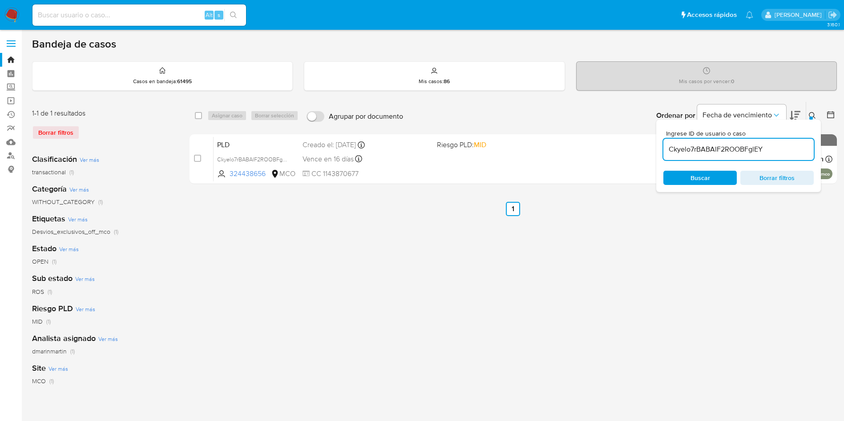
click at [741, 149] on input "Ckyelo7rBABAlF2ROOBFglEY" at bounding box center [739, 150] width 150 height 12
paste input "QRcBmvJRhUzITvhPM3jus20O"
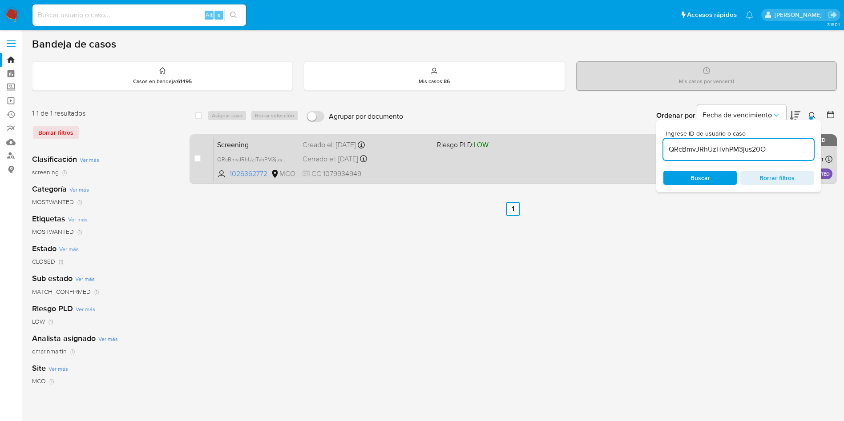
click at [452, 171] on div "Screening QRcBmvJRhUzITvhPM3jus20O 1026362772 MCO Riesgo PLD: LOW Creado el: 07…" at bounding box center [523, 159] width 619 height 45
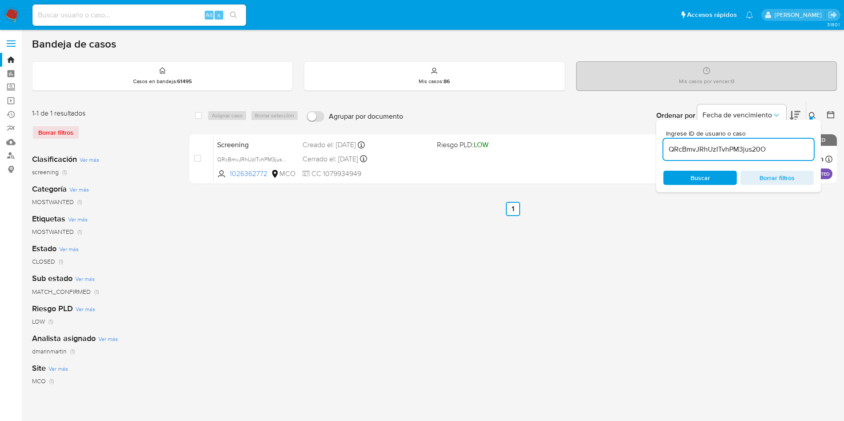
click at [810, 114] on icon at bounding box center [812, 115] width 7 height 7
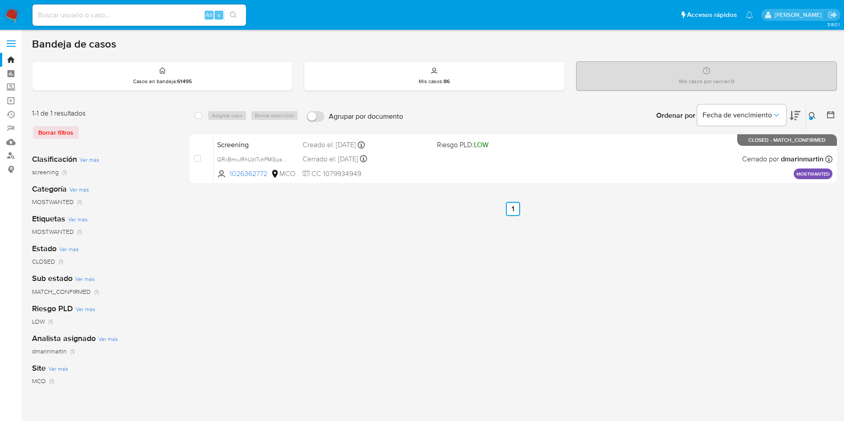
drag, startPoint x: 813, startPoint y: 119, endPoint x: 808, endPoint y: 120, distance: 4.5
click at [810, 120] on button at bounding box center [813, 115] width 15 height 11
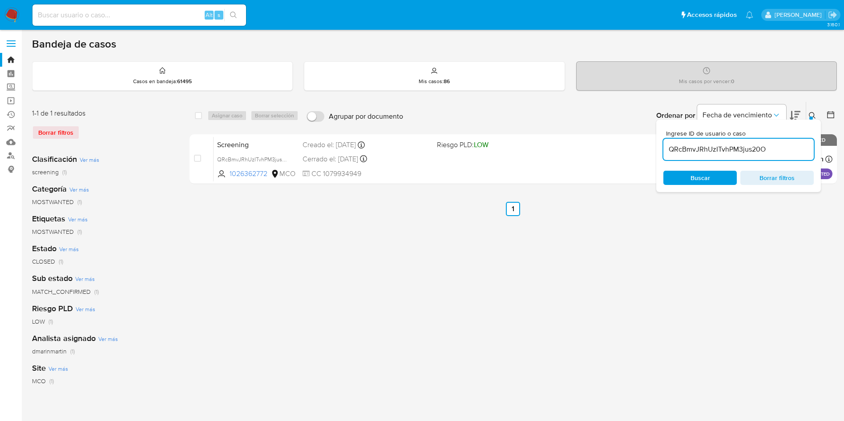
click at [708, 155] on input "QRcBmvJRhUzITvhPM3jus20O" at bounding box center [739, 150] width 150 height 12
type input "8MtCJCb1hZf0KWZMUezhe4Tc"
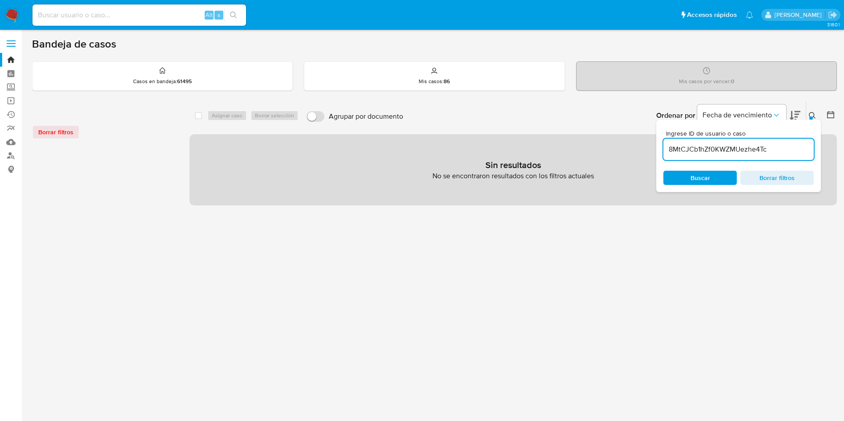
click at [699, 183] on span "Buscar" at bounding box center [701, 178] width 20 height 14
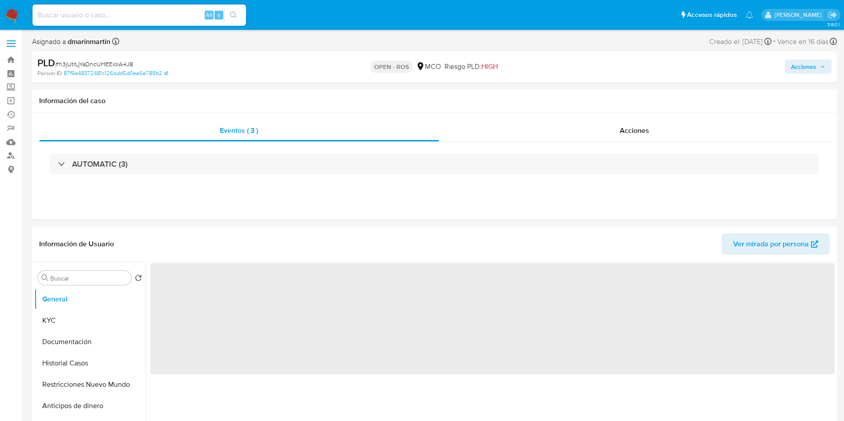
drag, startPoint x: 826, startPoint y: 64, endPoint x: 769, endPoint y: 75, distance: 58.9
click at [825, 63] on button "Acciones" at bounding box center [808, 67] width 47 height 14
select select "10"
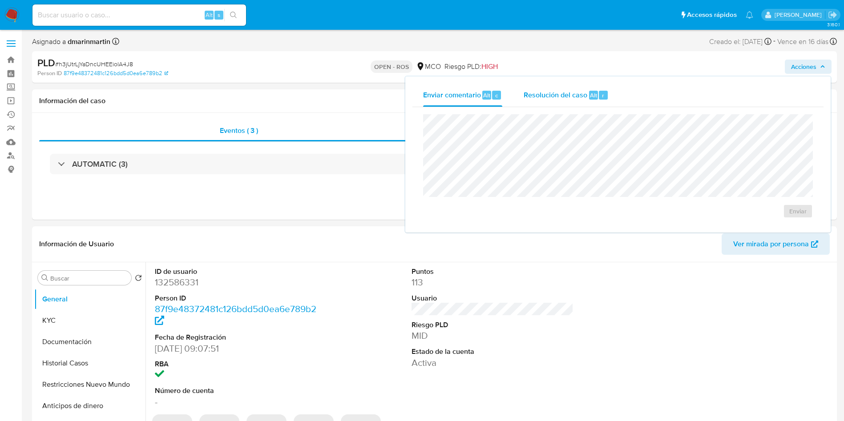
click at [556, 102] on div "Resolución del caso Alt r" at bounding box center [566, 95] width 85 height 23
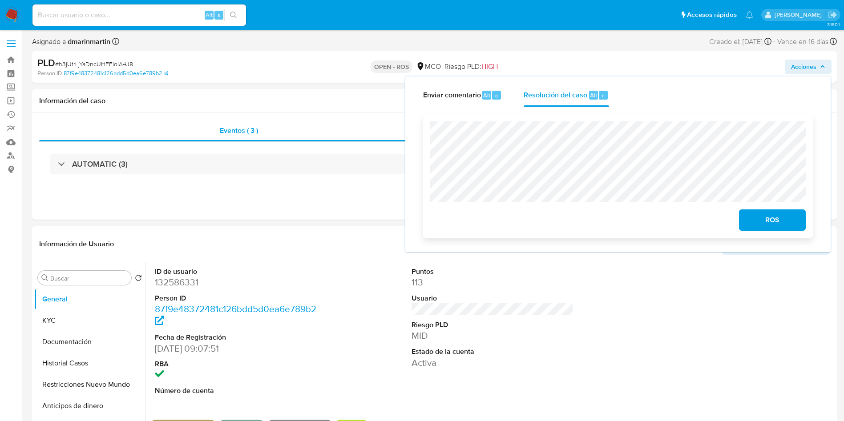
click at [773, 220] on span "ROS" at bounding box center [773, 221] width 44 height 20
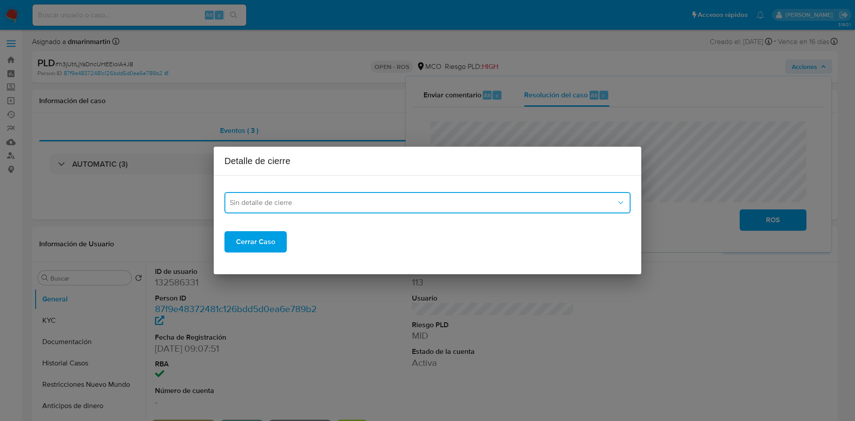
click at [373, 202] on span "Sin detalle de cierre" at bounding box center [423, 202] width 386 height 9
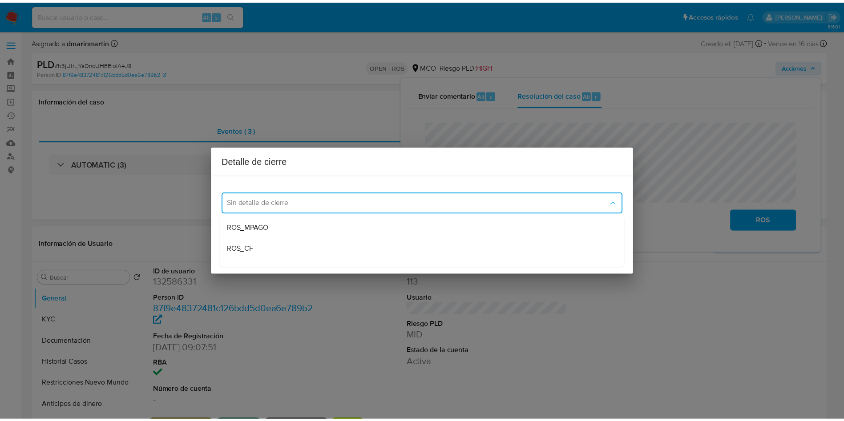
scroll to position [28, 0]
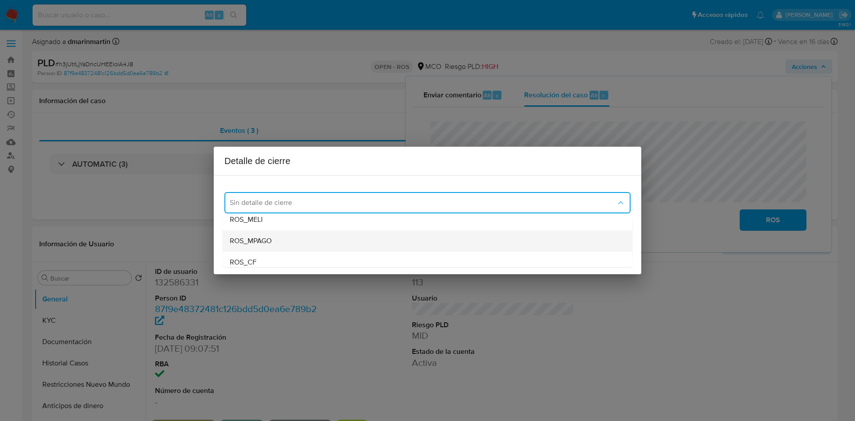
click at [285, 240] on div "ROS_MPAGO" at bounding box center [427, 241] width 395 height 21
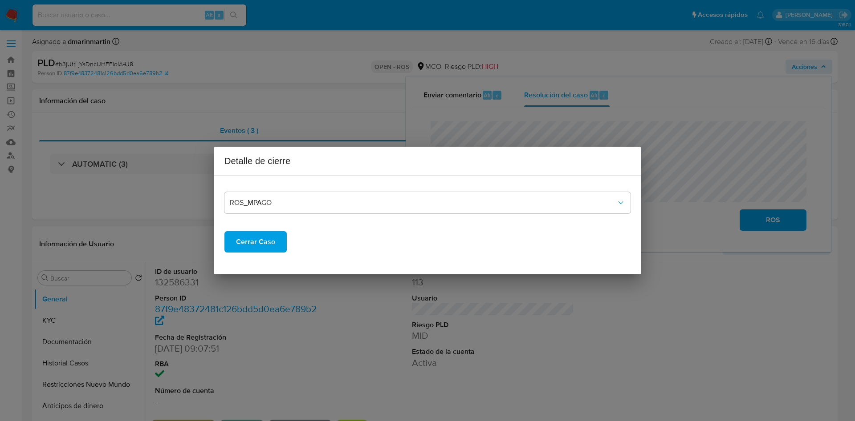
click at [232, 239] on button "Cerrar Caso" at bounding box center [255, 241] width 62 height 21
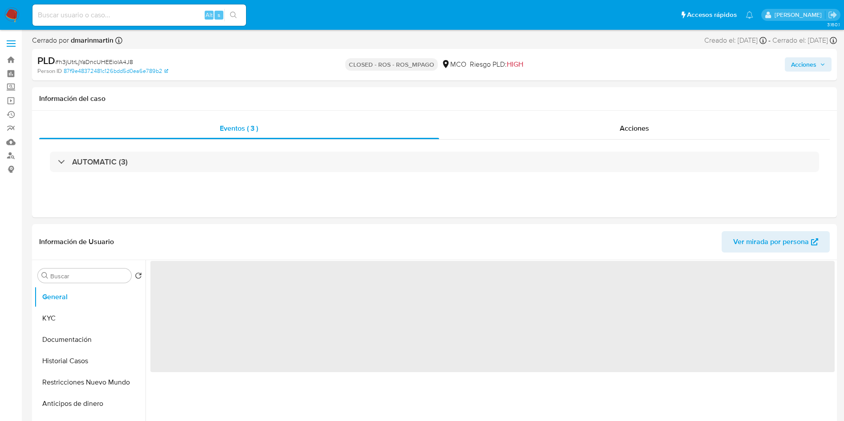
select select "10"
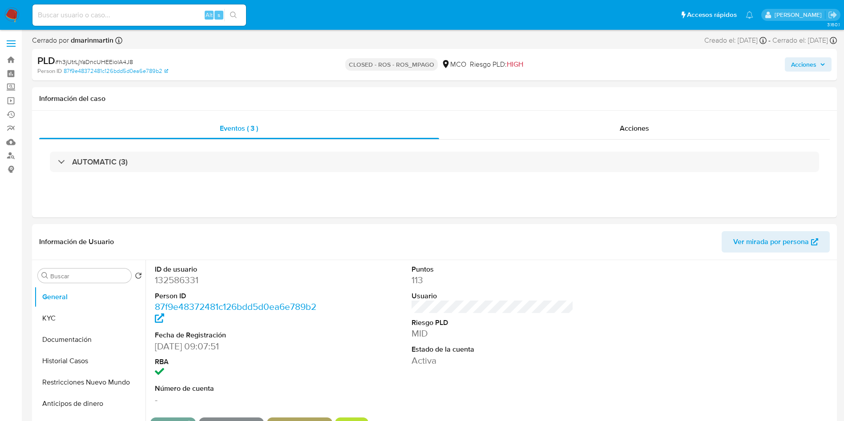
drag, startPoint x: 800, startPoint y: 63, endPoint x: 601, endPoint y: 71, distance: 199.1
click at [797, 64] on span "Acciones" at bounding box center [803, 64] width 25 height 14
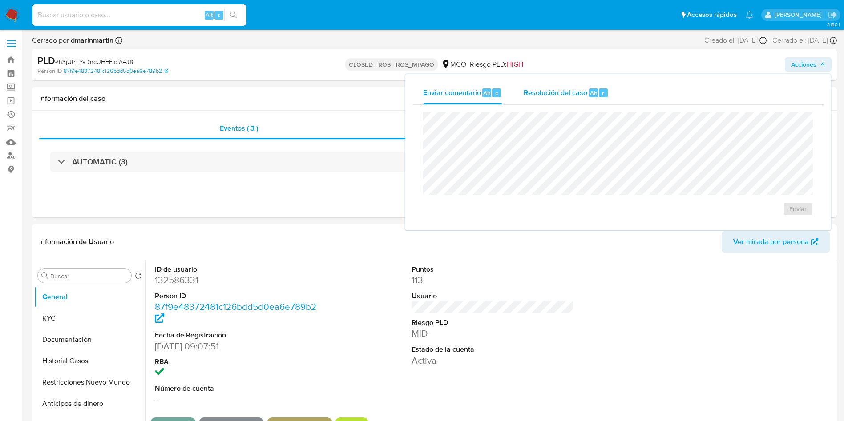
click at [546, 103] on div "Resolución del caso Alt r" at bounding box center [566, 92] width 85 height 23
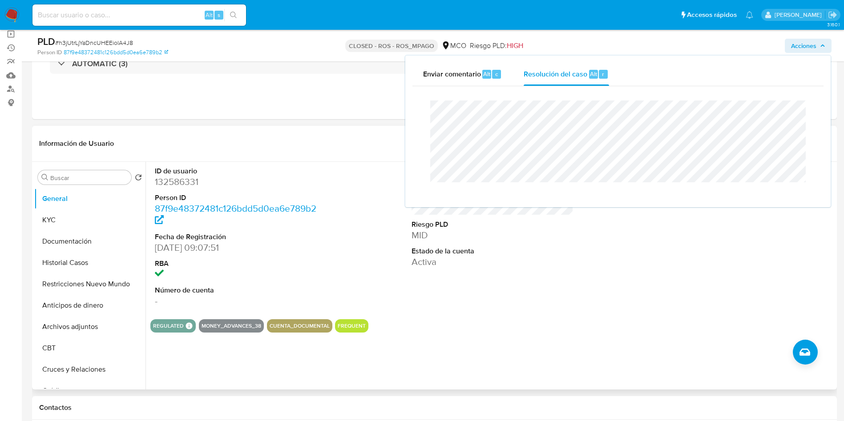
click at [287, 140] on header "Información de Usuario Ver mirada por persona" at bounding box center [434, 143] width 791 height 21
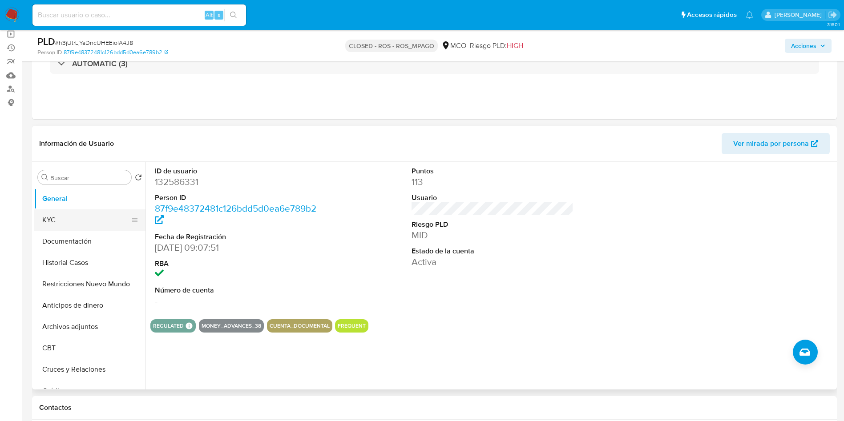
drag, startPoint x: 70, startPoint y: 231, endPoint x: 70, endPoint y: 224, distance: 6.7
click at [70, 224] on ul "General KYC Documentación Historial Casos Restricciones Nuevo Mundo Anticipos d…" at bounding box center [89, 288] width 111 height 201
click at [70, 223] on button "KYC" at bounding box center [86, 220] width 104 height 21
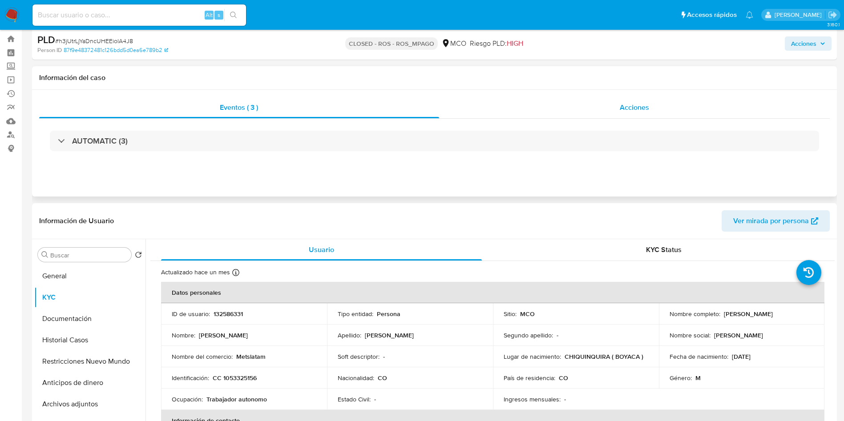
scroll to position [0, 0]
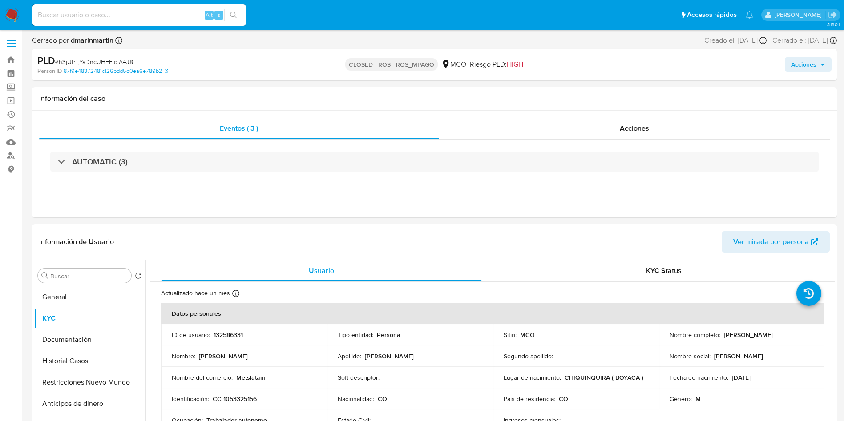
click at [817, 63] on span "Acciones" at bounding box center [808, 64] width 34 height 12
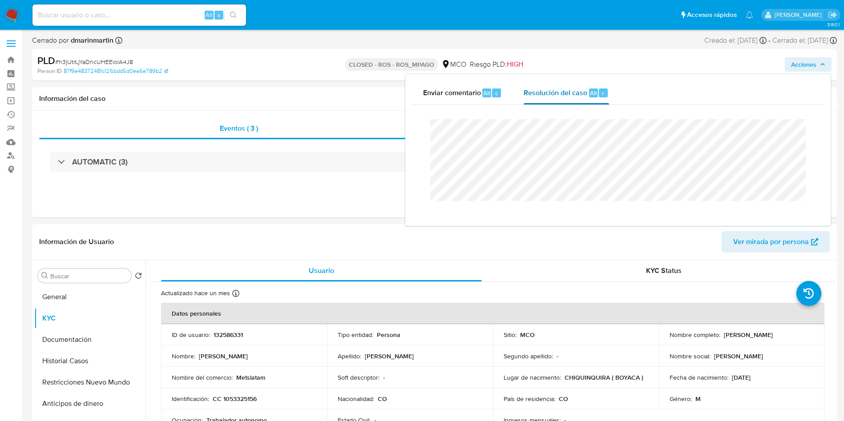
click at [567, 98] on div "Resolución del caso Alt r" at bounding box center [566, 92] width 85 height 23
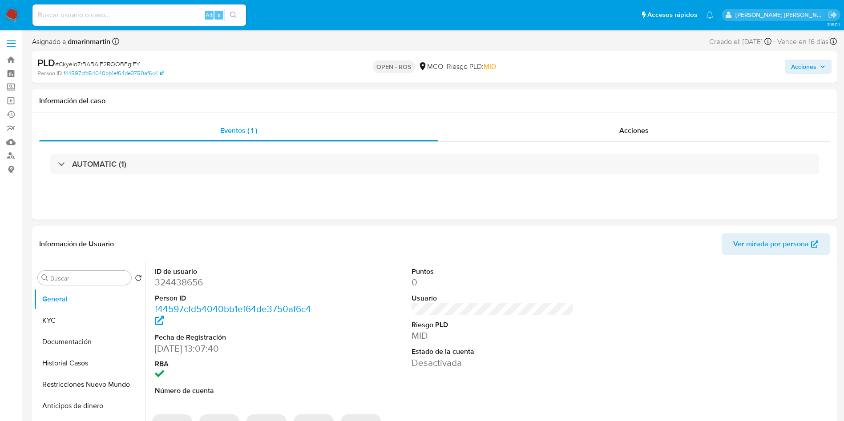
select select "10"
drag, startPoint x: 815, startPoint y: 57, endPoint x: 806, endPoint y: 68, distance: 14.0
click at [814, 59] on div "Acciones" at bounding box center [700, 67] width 263 height 21
drag, startPoint x: 806, startPoint y: 68, endPoint x: 799, endPoint y: 73, distance: 8.6
click at [805, 70] on span "Acciones" at bounding box center [803, 67] width 25 height 14
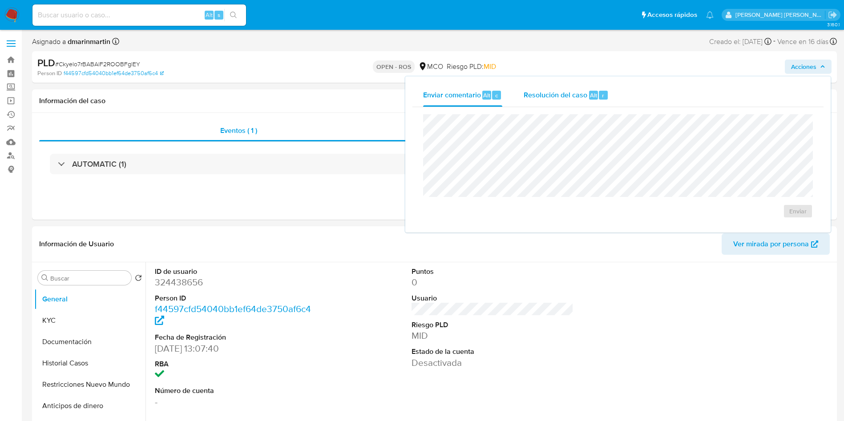
drag, startPoint x: 555, startPoint y: 94, endPoint x: 554, endPoint y: 105, distance: 11.2
click at [555, 97] on span "Resolución del caso" at bounding box center [556, 95] width 64 height 10
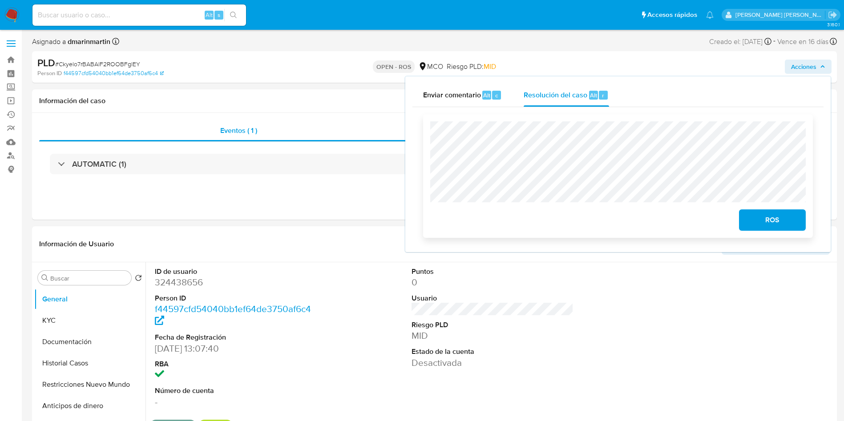
click at [760, 220] on span "ROS" at bounding box center [773, 221] width 44 height 20
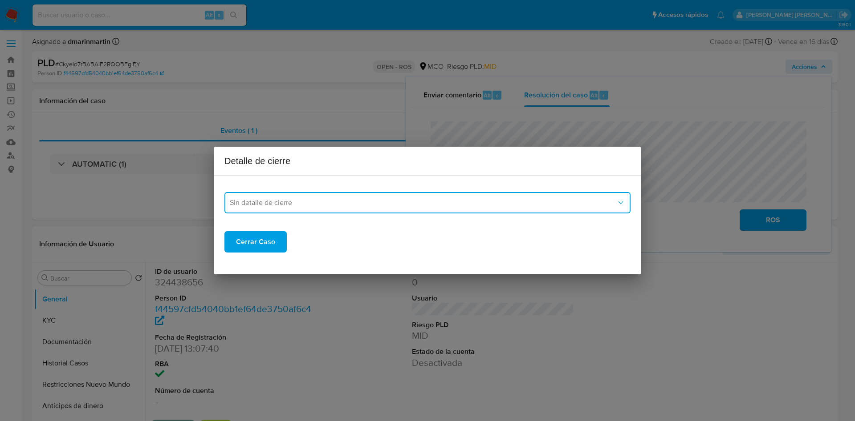
click at [422, 207] on span "Sin detalle de cierre" at bounding box center [423, 202] width 386 height 9
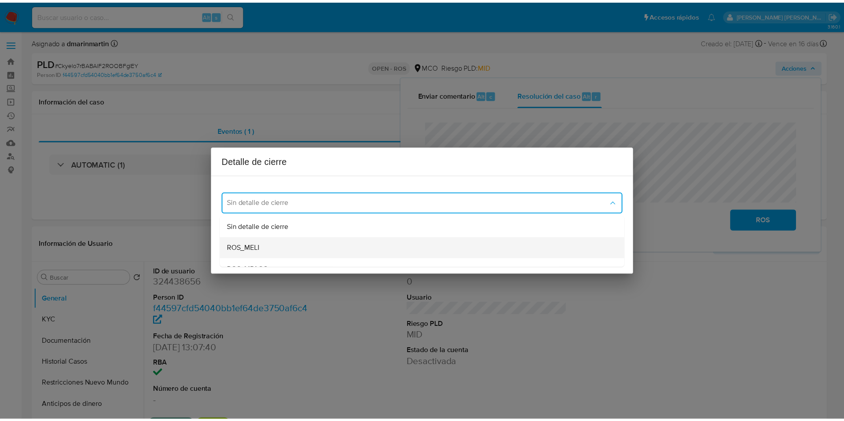
scroll to position [13, 0]
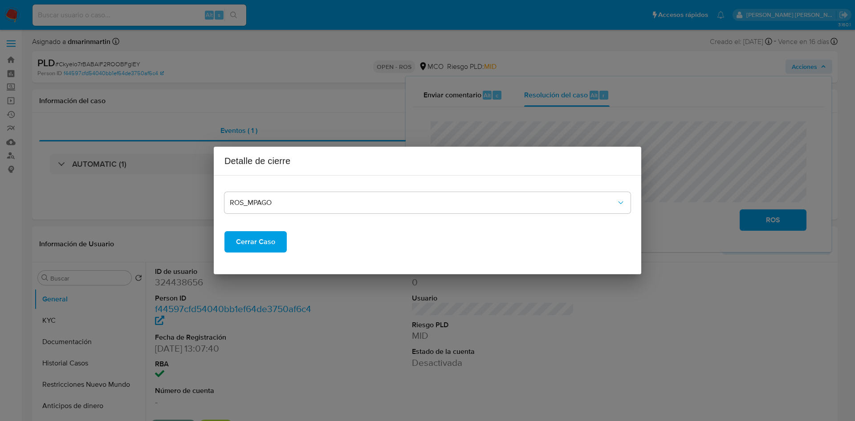
click at [266, 243] on span "Cerrar Caso" at bounding box center [255, 242] width 39 height 20
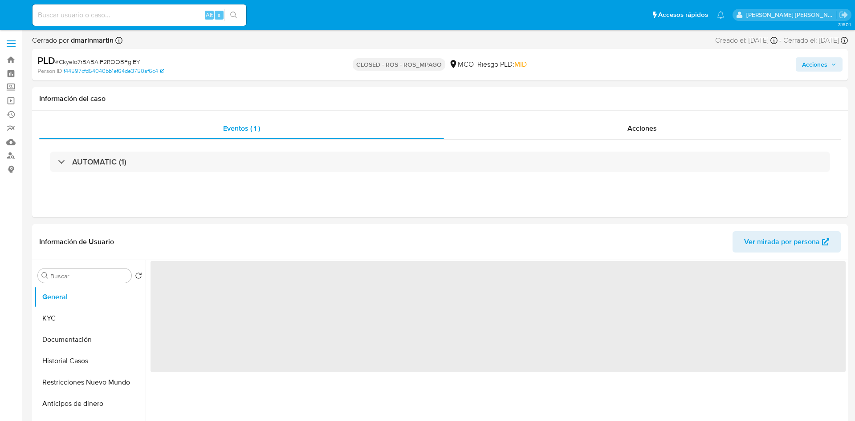
select select "10"
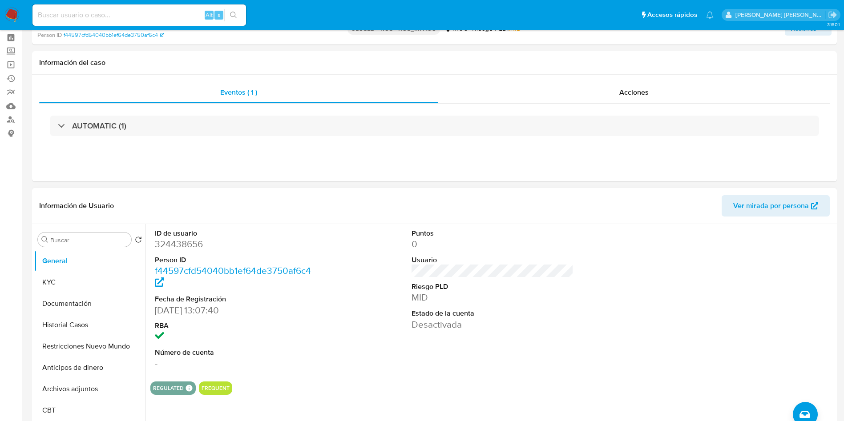
scroll to position [67, 0]
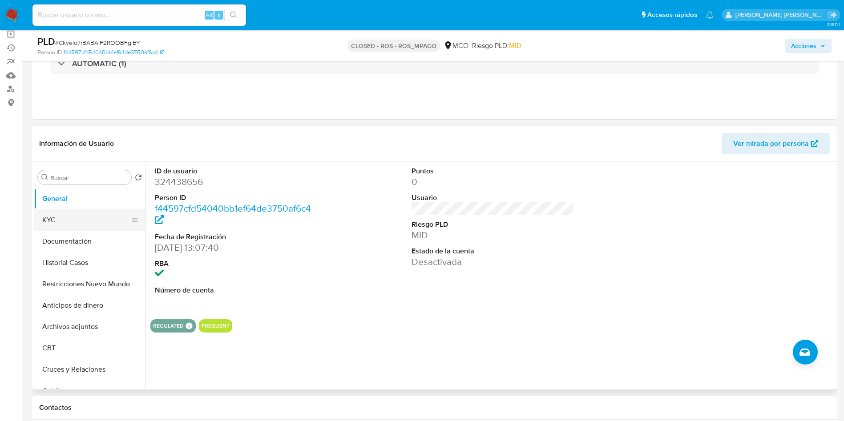
click at [57, 229] on button "KYC" at bounding box center [86, 220] width 104 height 21
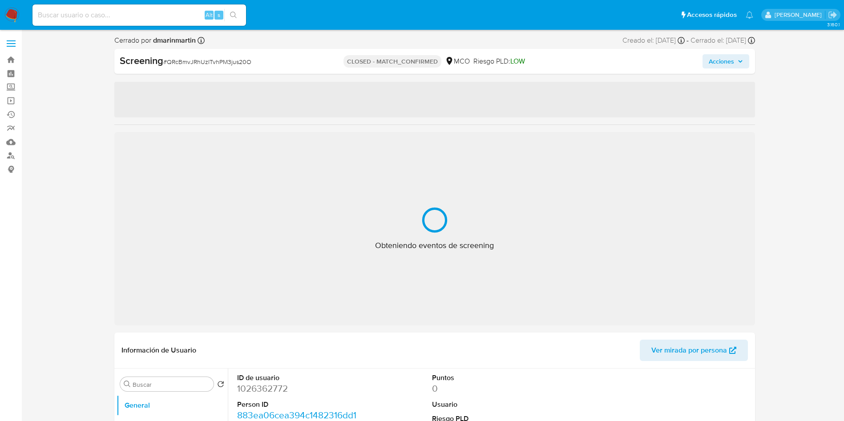
select select "10"
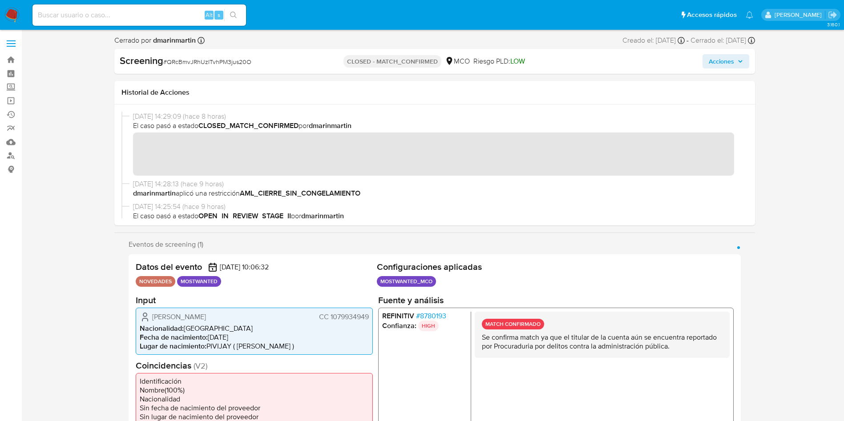
click at [731, 62] on span "Acciones" at bounding box center [721, 61] width 25 height 14
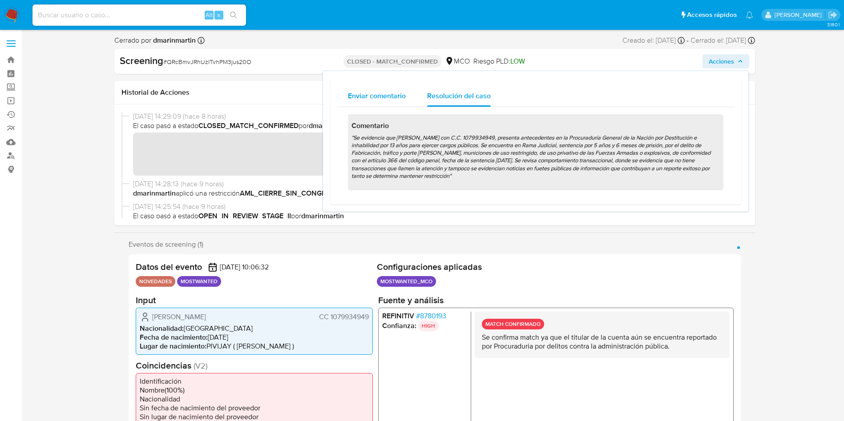
click at [373, 104] on div "Enviar comentario" at bounding box center [377, 95] width 58 height 21
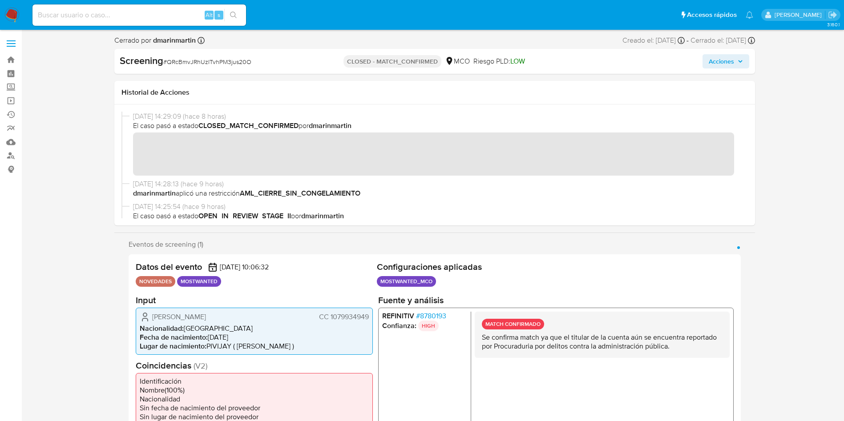
drag, startPoint x: 721, startPoint y: 70, endPoint x: 685, endPoint y: 73, distance: 35.7
click at [717, 70] on div "Screening # QRcBmvJRhUzITvhPM3jus20O CLOSED - MATCH_CONFIRMED MCO Riesgo PLD: L…" at bounding box center [434, 61] width 641 height 25
click at [741, 65] on span "Acciones" at bounding box center [726, 61] width 34 height 12
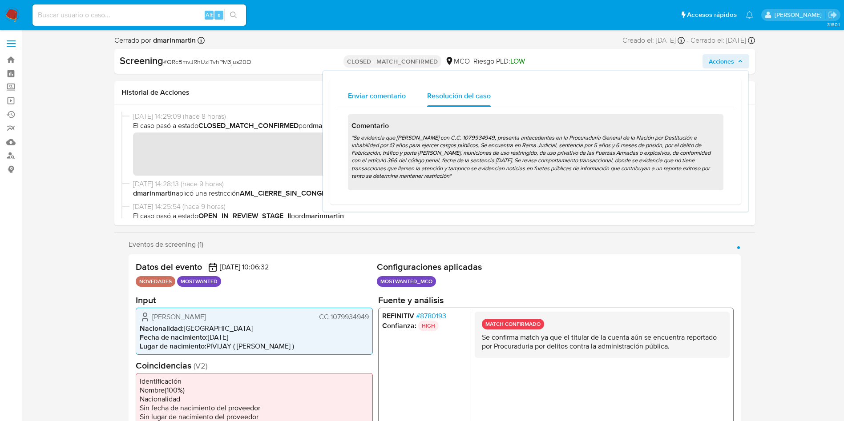
click at [374, 103] on div "Enviar comentario" at bounding box center [377, 95] width 58 height 21
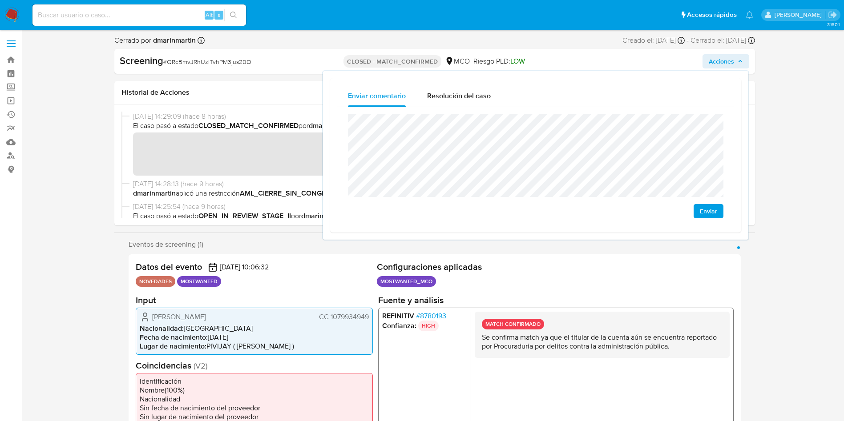
click at [711, 210] on span "Enviar" at bounding box center [708, 211] width 17 height 12
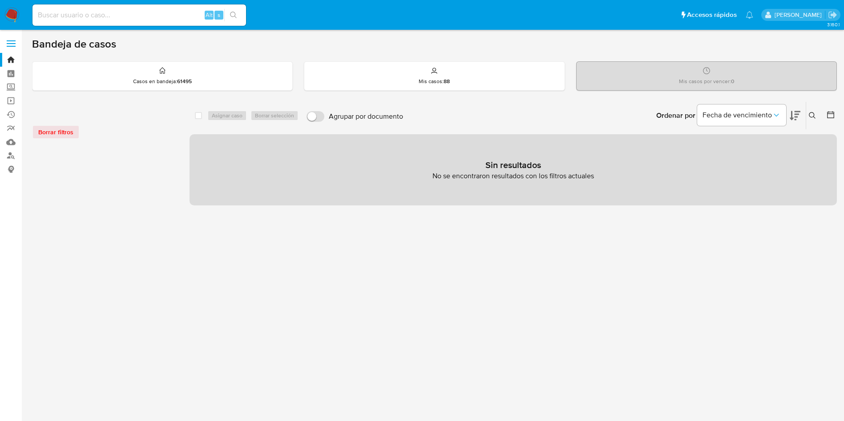
click at [818, 117] on button at bounding box center [813, 115] width 15 height 11
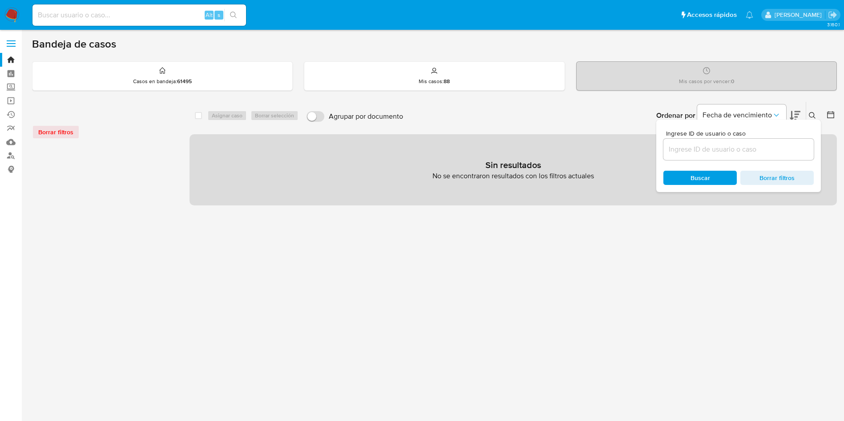
click at [728, 153] on input at bounding box center [739, 150] width 150 height 12
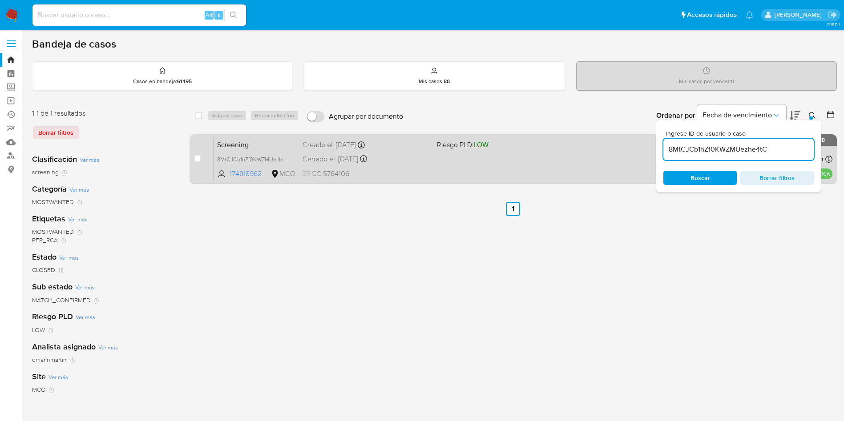
click at [534, 170] on div "Screening 8MtCJCb1hZf0KWZMUezhe4tC 174918962 MCO Riesgo PLD: LOW Creado el: [DA…" at bounding box center [523, 159] width 619 height 45
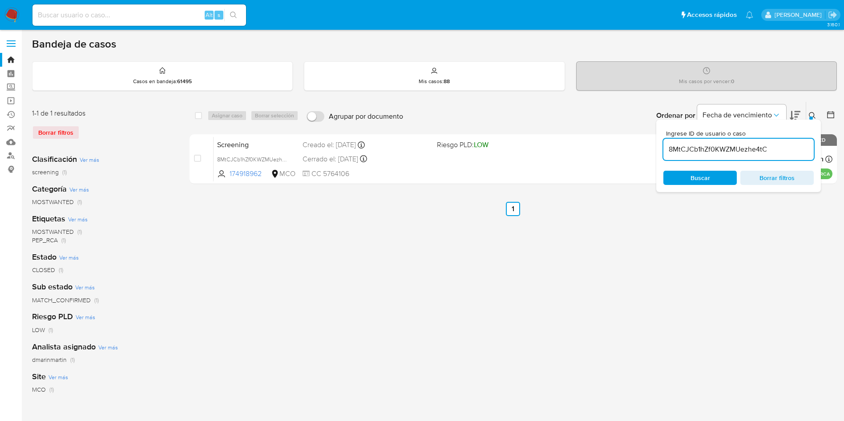
click at [811, 115] on icon at bounding box center [812, 115] width 7 height 7
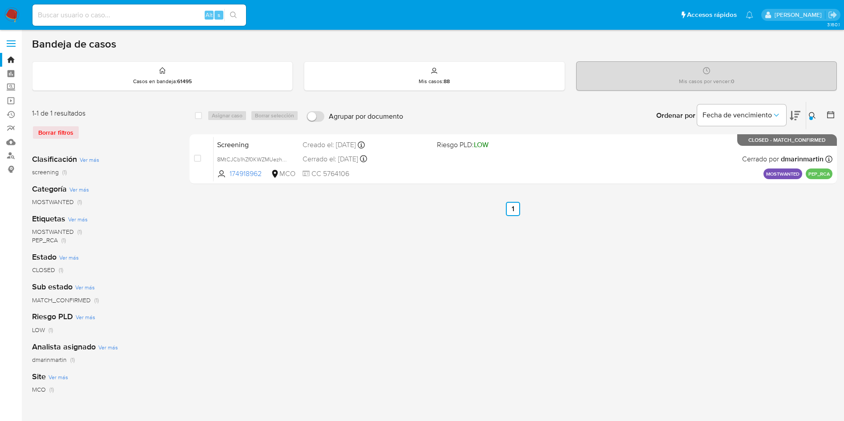
drag, startPoint x: 814, startPoint y: 113, endPoint x: 684, endPoint y: 134, distance: 132.1
click at [812, 113] on icon at bounding box center [812, 115] width 7 height 7
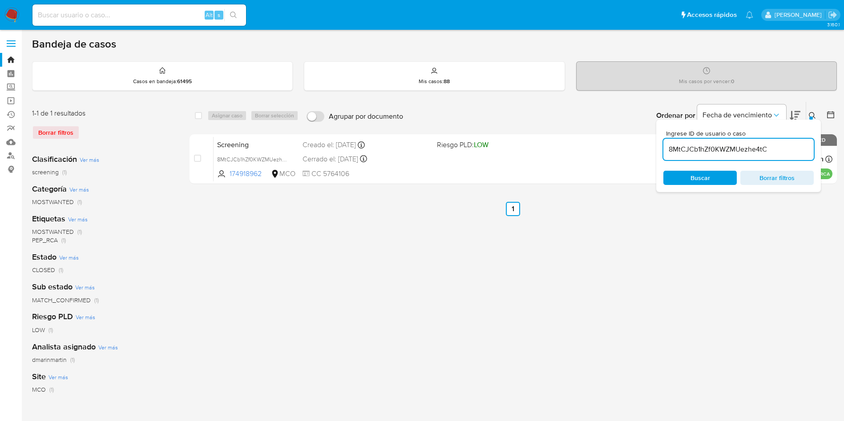
click at [690, 150] on input "8MtCJCb1hZf0KWZMUezhe4tC" at bounding box center [739, 150] width 150 height 12
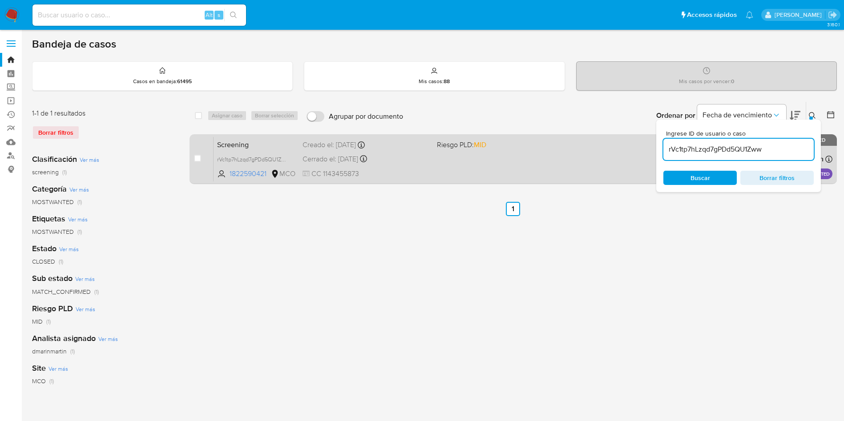
click at [511, 158] on span at bounding box center [500, 159] width 127 height 2
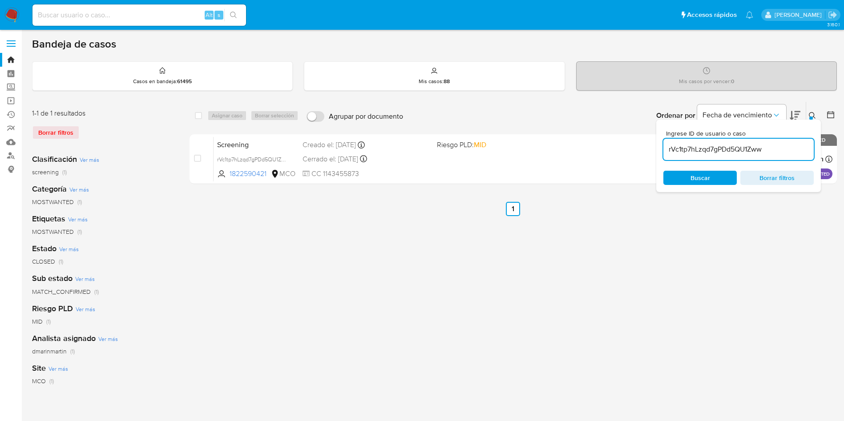
click at [749, 149] on input "rVc1tp7hLzqd7gPDd5QU1Zww" at bounding box center [739, 150] width 150 height 12
paste input "p0y36PpznsvWNlxFmWuzwlwB"
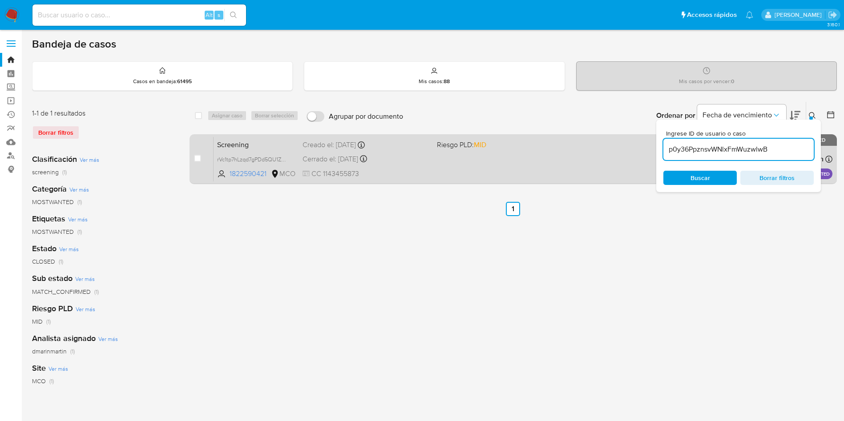
type input "p0y36PpznsvWNlxFmWuzwlwB"
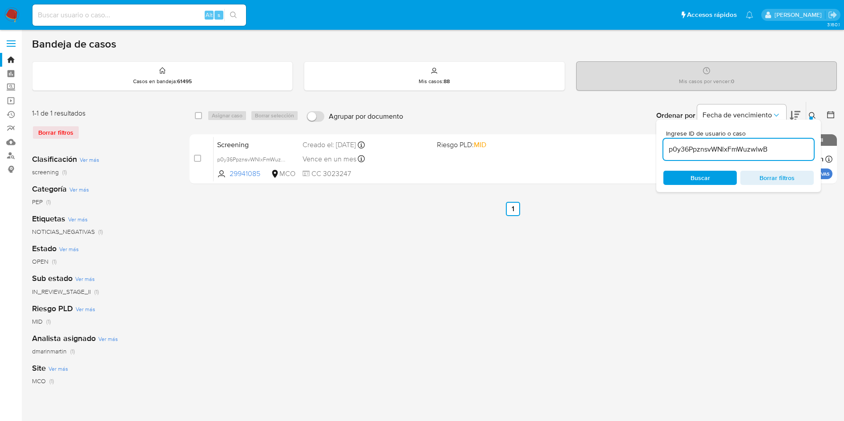
drag, startPoint x: 199, startPoint y: 159, endPoint x: 239, endPoint y: 122, distance: 54.1
click at [200, 158] on input "checkbox" at bounding box center [197, 158] width 7 height 7
checkbox input "true"
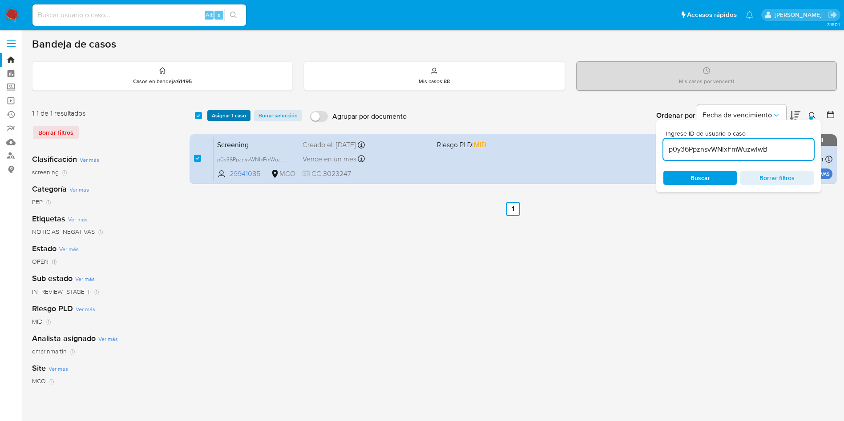
click at [240, 112] on span "Asignar 1 caso" at bounding box center [229, 115] width 34 height 9
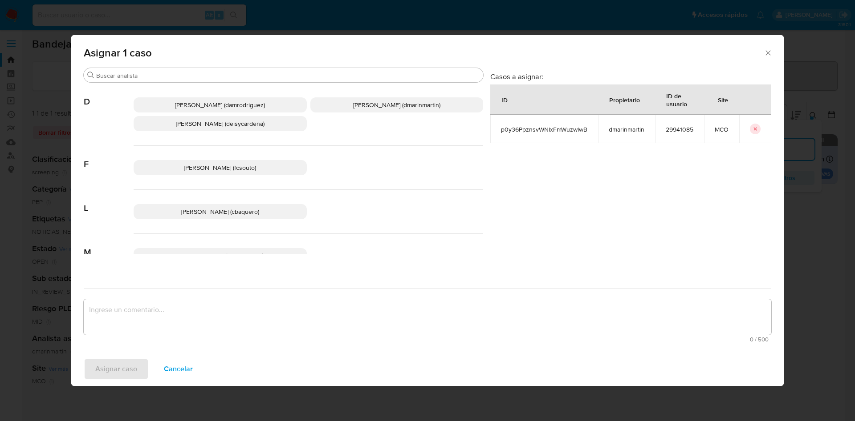
drag, startPoint x: 385, startPoint y: 106, endPoint x: 369, endPoint y: 174, distance: 70.5
click at [385, 106] on span "David Esteban Marin Martinez (dmarinmartin)" at bounding box center [396, 105] width 87 height 9
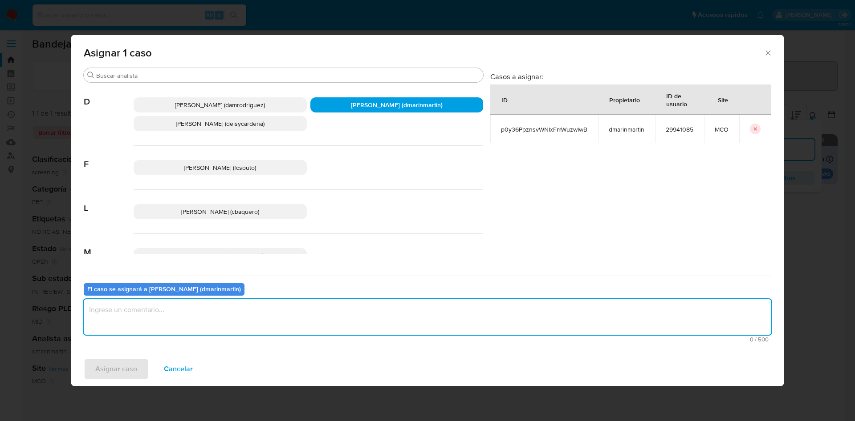
click at [320, 322] on textarea "assign-modal" at bounding box center [427, 318] width 687 height 36
type textarea "C"
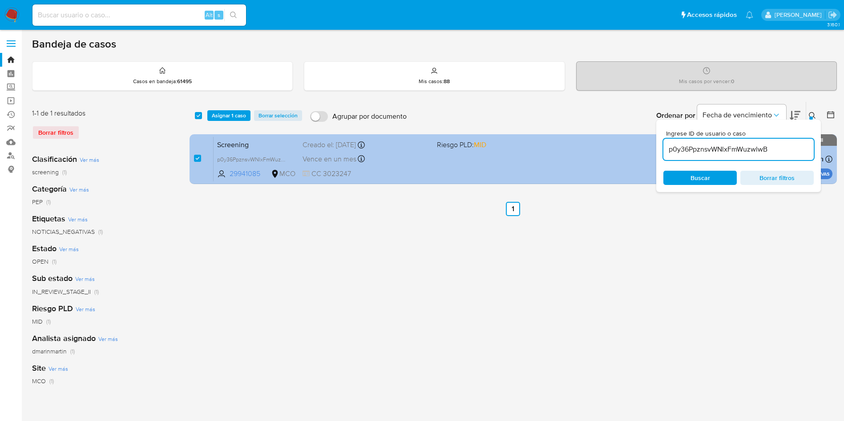
click at [413, 162] on div "Vence en un mes Vence el 29/10/2025 14:18:35" at bounding box center [366, 159] width 127 height 12
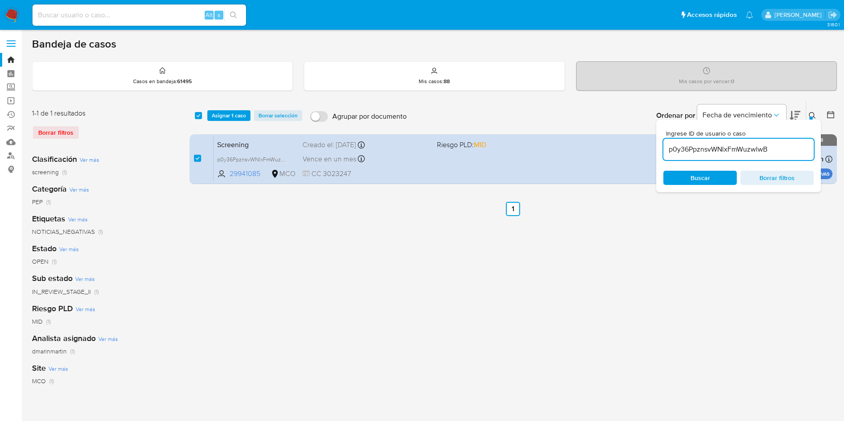
click at [779, 180] on span "Borrar filtros" at bounding box center [777, 178] width 61 height 12
click at [652, 296] on div "select-all-cases-checkbox Asignar 1 caso Borrar selección Agrupar por documento…" at bounding box center [514, 296] width 648 height 391
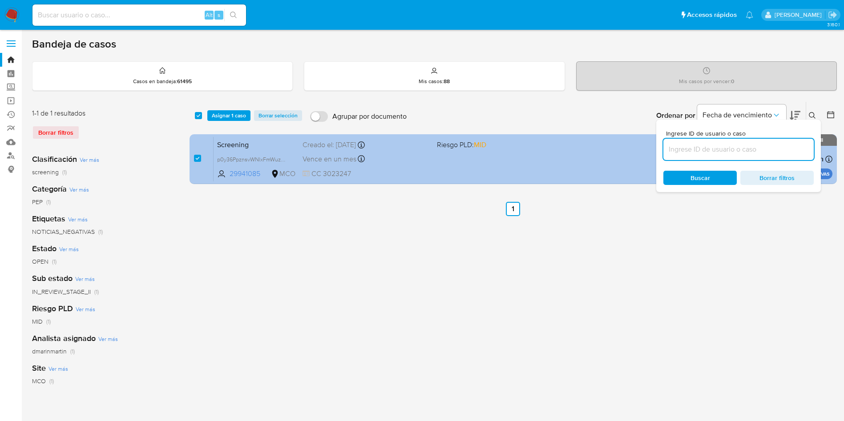
drag, startPoint x: 812, startPoint y: 113, endPoint x: 331, endPoint y: 145, distance: 482.1
click at [810, 113] on icon at bounding box center [812, 115] width 7 height 7
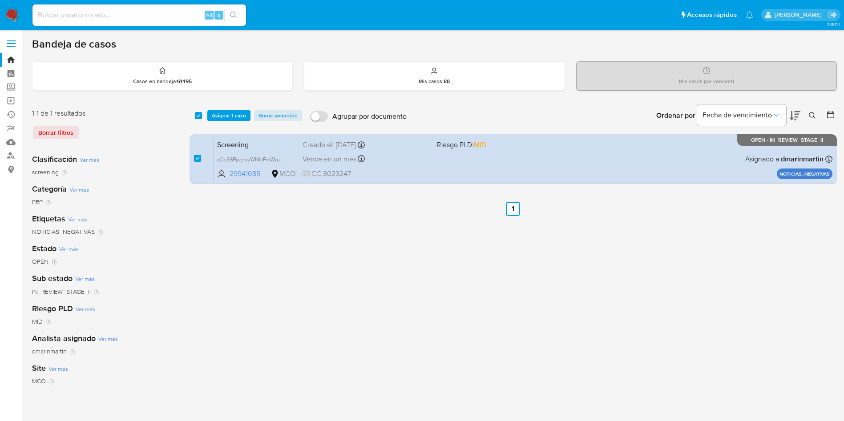
click at [49, 136] on div "Borrar filtros" at bounding box center [103, 133] width 142 height 14
click at [51, 129] on div "Borrar filtros" at bounding box center [103, 133] width 142 height 14
click at [50, 130] on div "Borrar filtros" at bounding box center [103, 133] width 142 height 14
click at [196, 116] on input "checkbox" at bounding box center [198, 115] width 7 height 7
checkbox input "false"
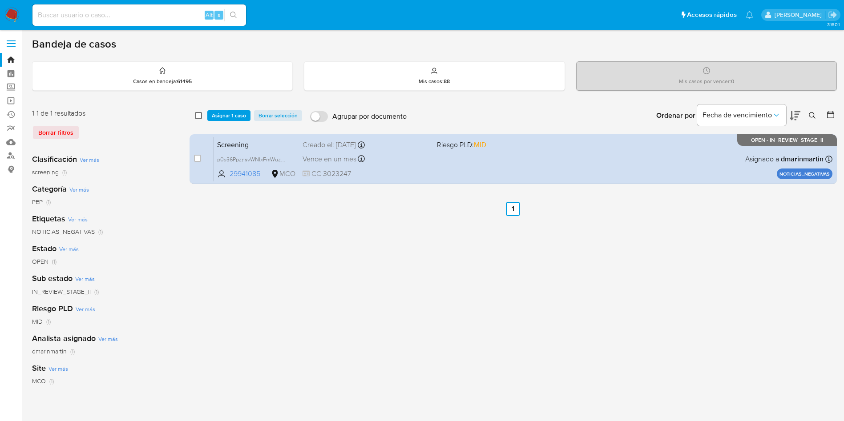
checkbox input "false"
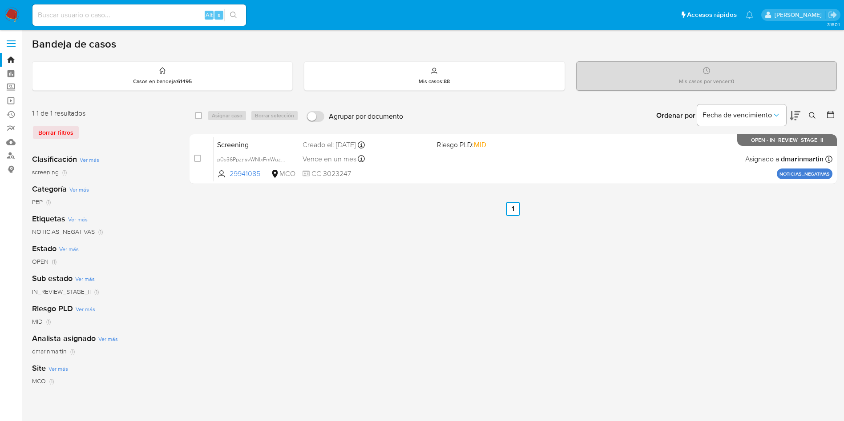
drag, startPoint x: 54, startPoint y: 130, endPoint x: 50, endPoint y: 137, distance: 7.8
click at [53, 130] on div "Borrar filtros" at bounding box center [103, 133] width 142 height 14
click at [50, 138] on div "Borrar filtros" at bounding box center [103, 133] width 142 height 14
drag, startPoint x: 138, startPoint y: 71, endPoint x: 201, endPoint y: 93, distance: 66.9
click at [138, 71] on div "Casos en bandeja : 61495" at bounding box center [162, 76] width 260 height 28
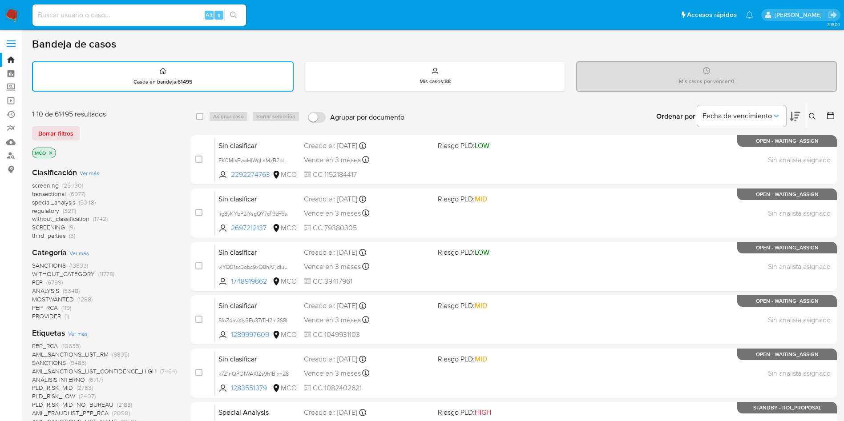
click at [801, 119] on div "Ordenar por Fecha de vencimiento" at bounding box center [727, 117] width 157 height 28
click at [795, 115] on icon at bounding box center [795, 116] width 11 height 9
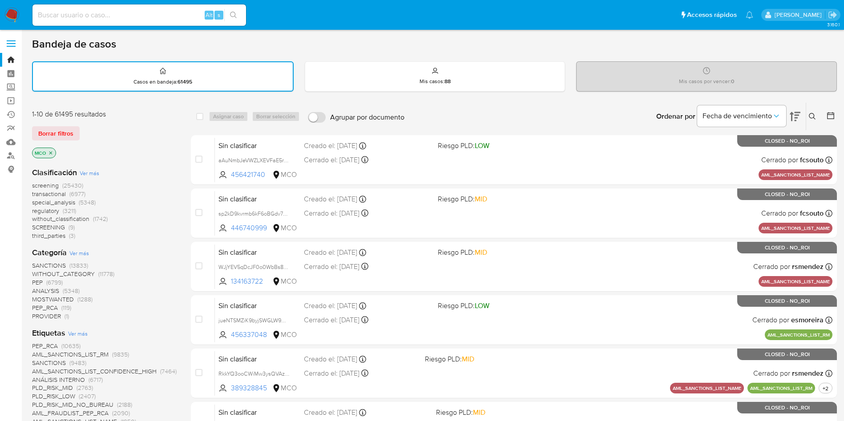
click at [801, 115] on div "Ordenar por Fecha de vencimiento" at bounding box center [727, 117] width 157 height 28
click at [794, 117] on icon at bounding box center [795, 116] width 11 height 11
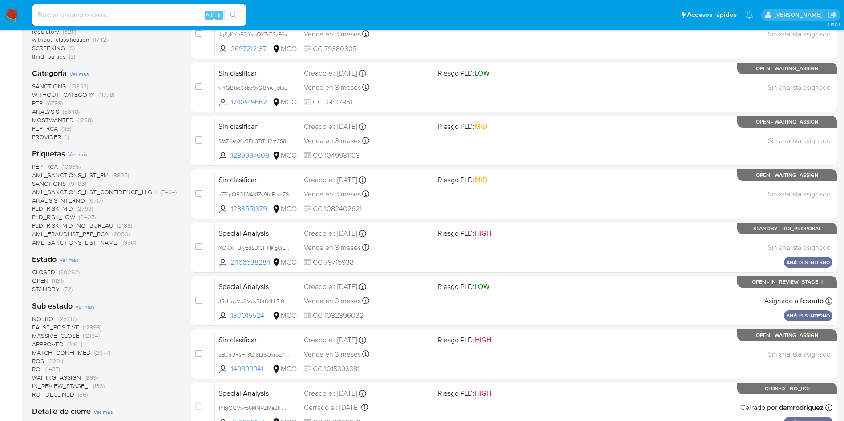
scroll to position [200, 0]
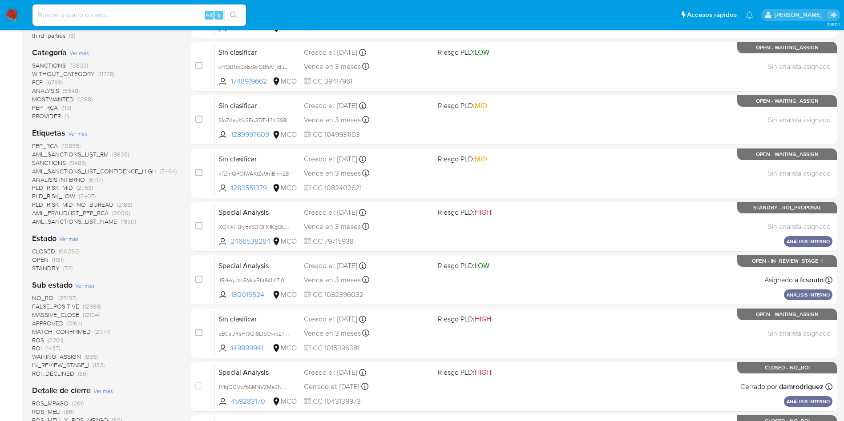
click at [48, 269] on span "STANDBY" at bounding box center [46, 268] width 28 height 9
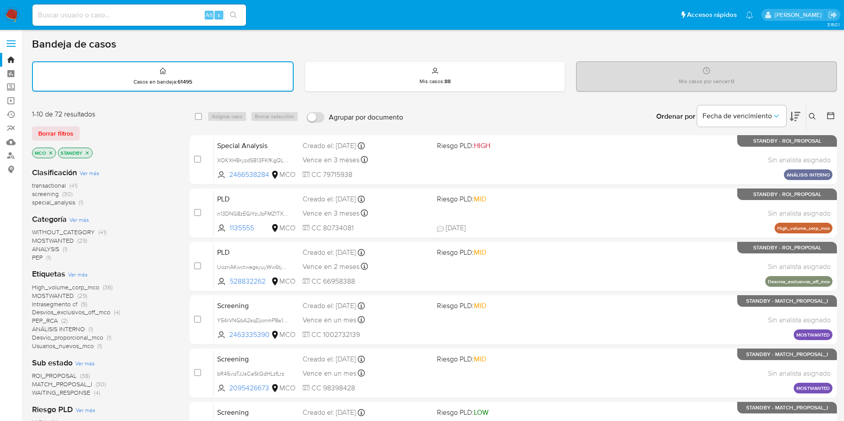
click at [799, 117] on icon at bounding box center [795, 116] width 11 height 11
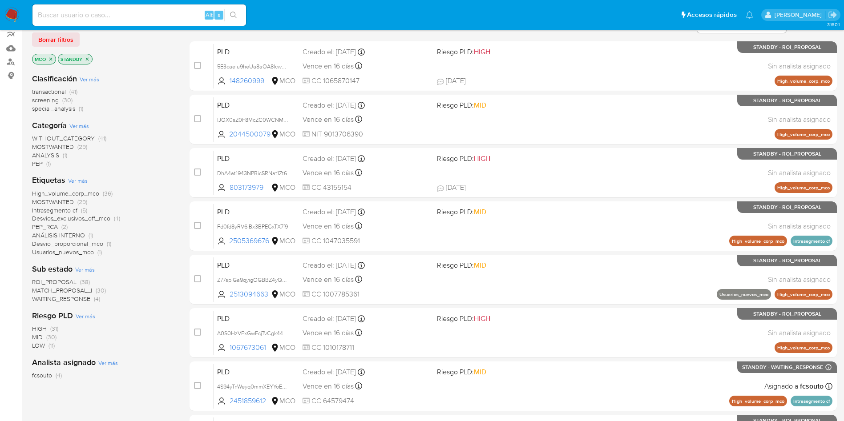
scroll to position [67, 0]
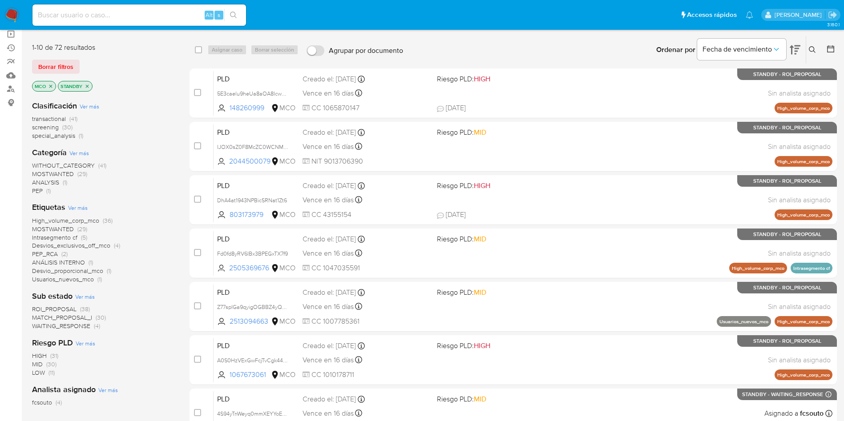
click at [70, 137] on span "special_analysis" at bounding box center [53, 135] width 43 height 9
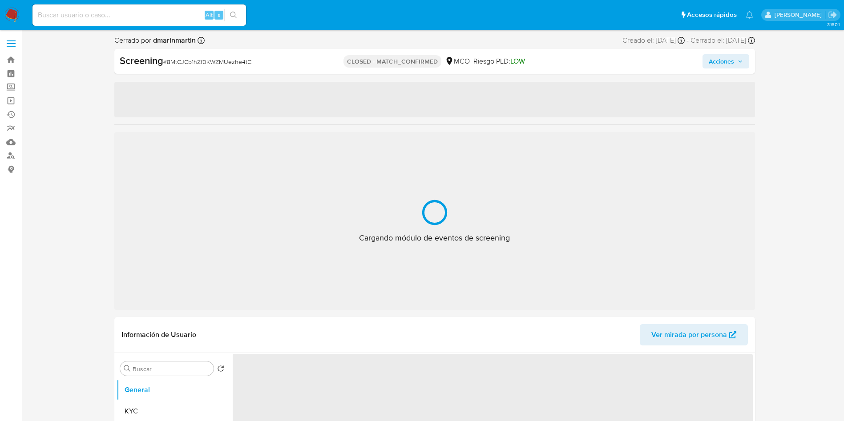
select select "10"
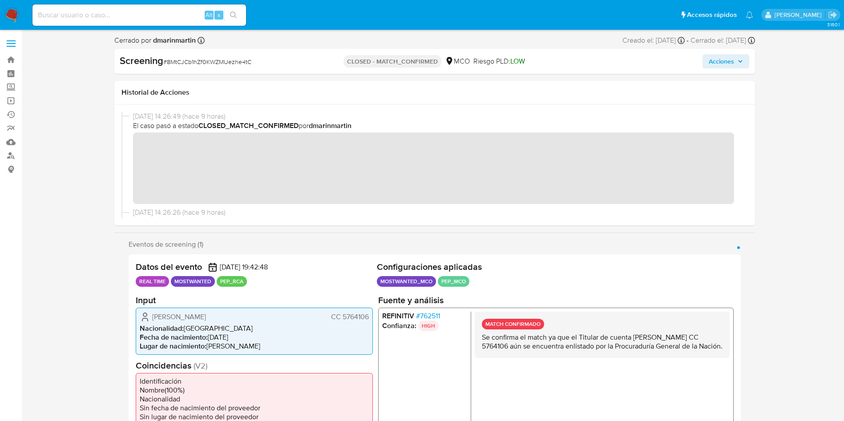
drag, startPoint x: 743, startPoint y: 61, endPoint x: 681, endPoint y: 85, distance: 66.6
click at [742, 61] on icon "button" at bounding box center [740, 61] width 5 height 5
drag, startPoint x: 730, startPoint y: 59, endPoint x: 718, endPoint y: 61, distance: 12.2
click at [728, 59] on span "Acciones" at bounding box center [721, 61] width 25 height 14
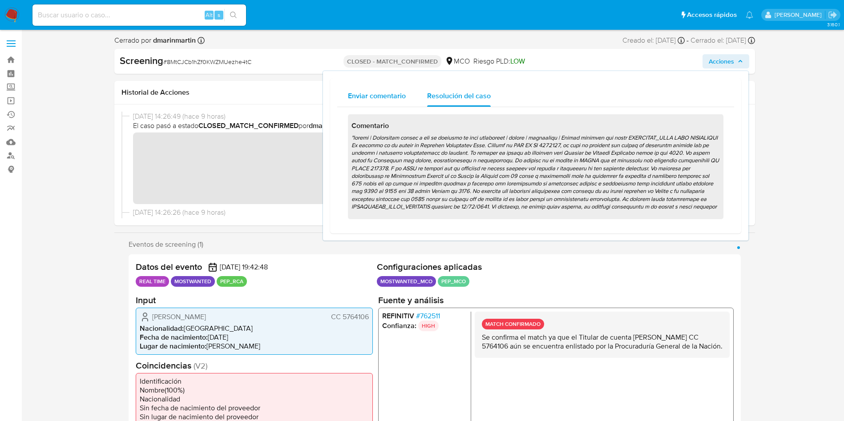
click at [358, 96] on span "Enviar comentario" at bounding box center [377, 96] width 58 height 10
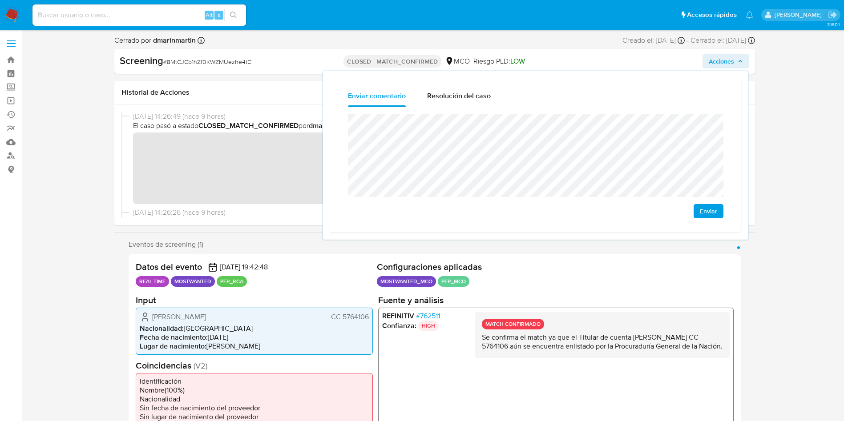
click at [704, 215] on span "Enviar" at bounding box center [708, 211] width 17 height 12
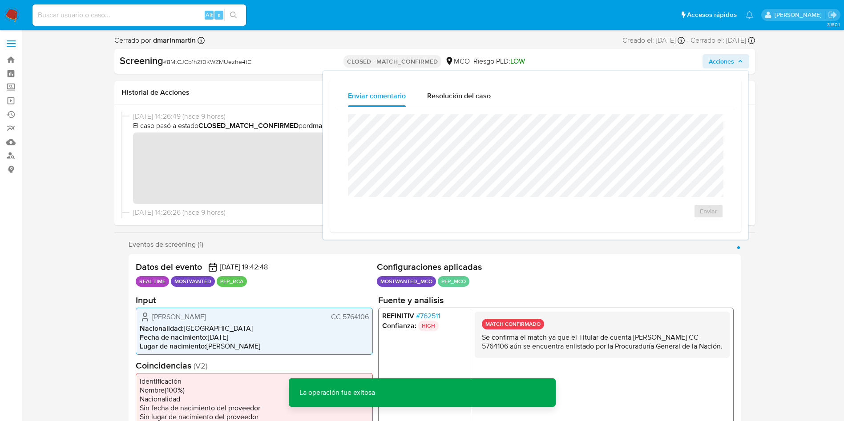
click at [739, 64] on icon "button" at bounding box center [740, 61] width 5 height 5
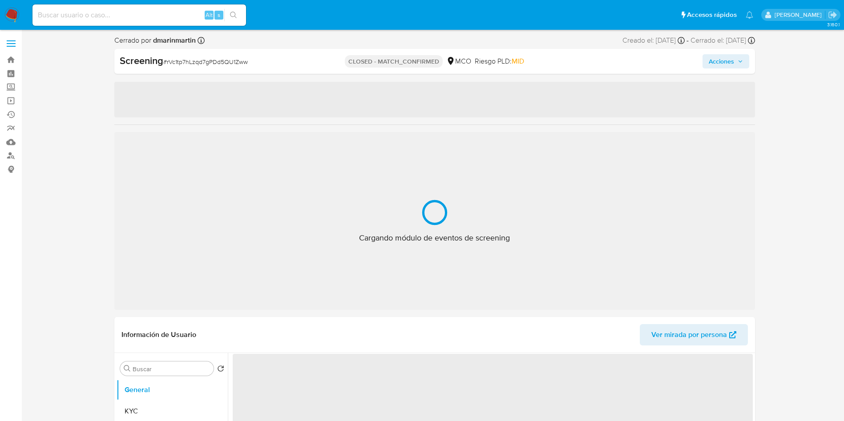
select select "10"
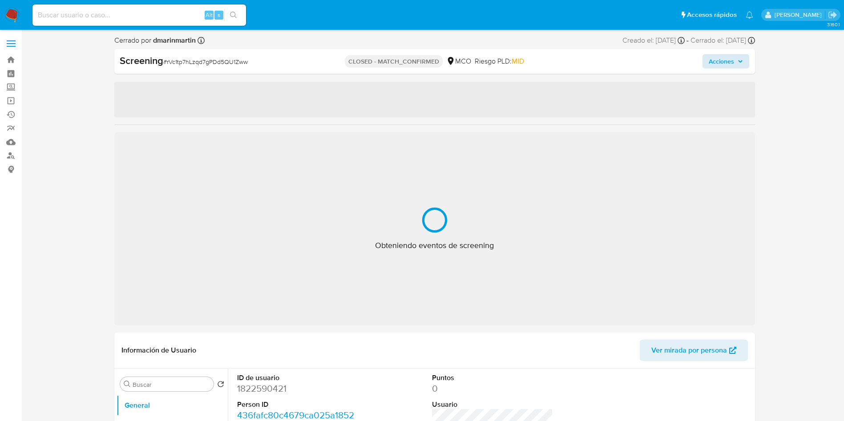
select select "10"
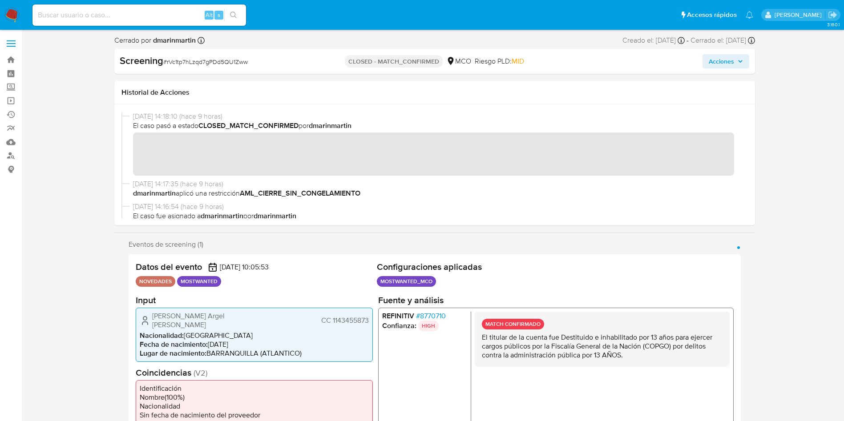
click at [715, 58] on span "Acciones" at bounding box center [721, 61] width 25 height 14
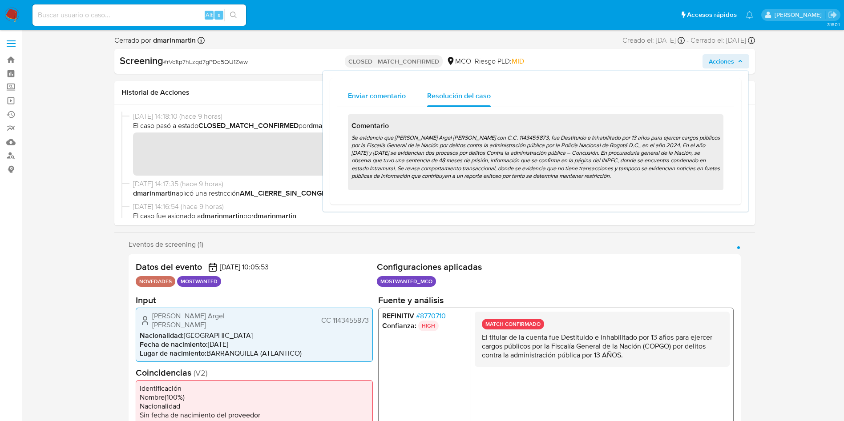
click at [375, 89] on div "Enviar comentario" at bounding box center [377, 95] width 58 height 21
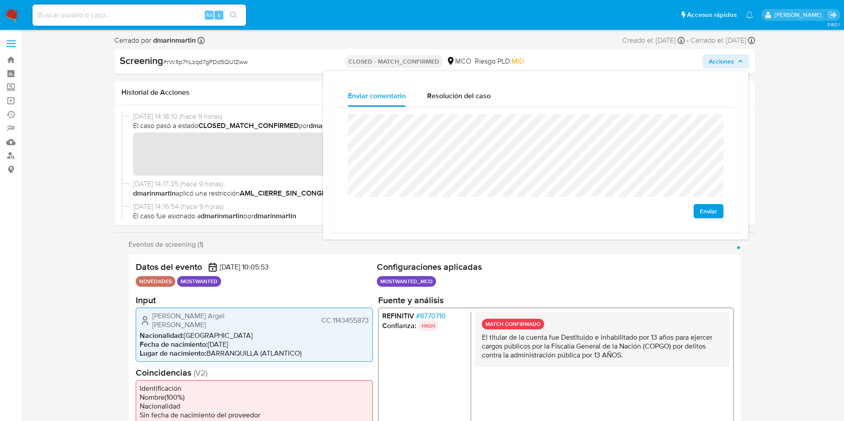
click at [705, 215] on span "Enviar" at bounding box center [708, 211] width 17 height 12
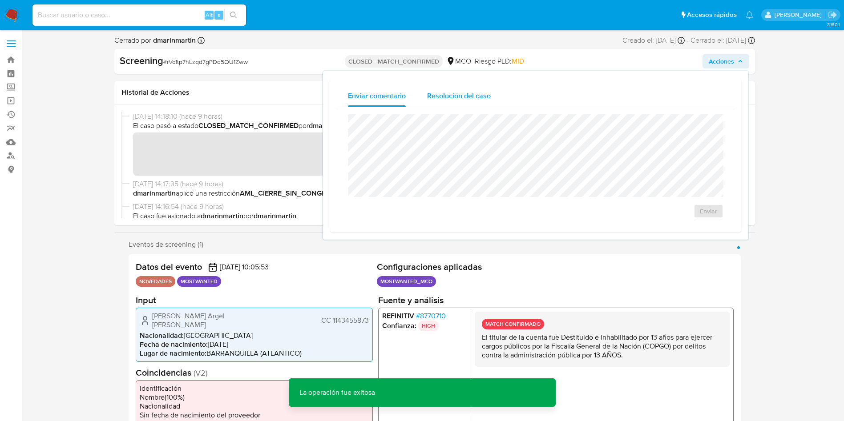
click at [472, 100] on span "Resolución del caso" at bounding box center [459, 96] width 64 height 10
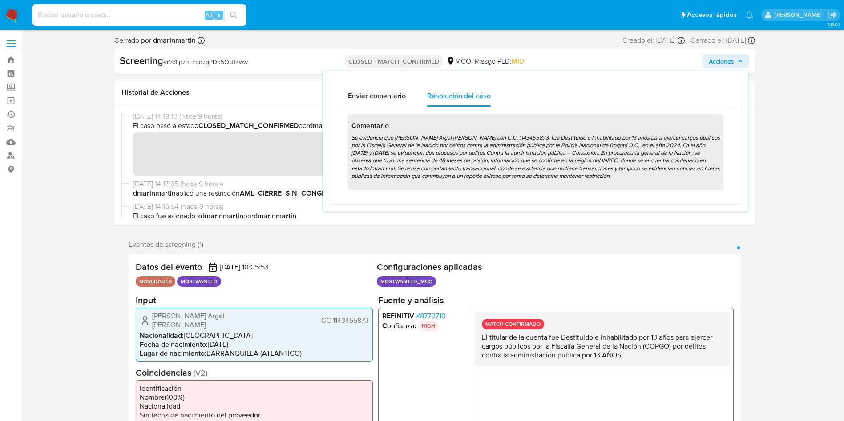
click at [620, 155] on p "Se evidencia que Edwin Manuel Argel Rodriguez con C.C. 1143455873, fue Destitui…" at bounding box center [536, 159] width 369 height 50
click at [737, 53] on div "Screening # rVc1tp7hLzqd7gPDd5QU1Zww CLOSED - MATCH_CONFIRMED MCO Riesgo PLD: M…" at bounding box center [434, 61] width 641 height 25
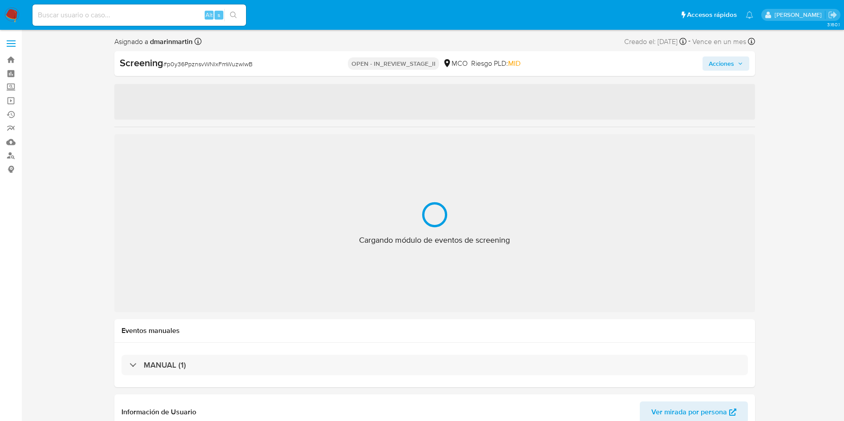
select select "10"
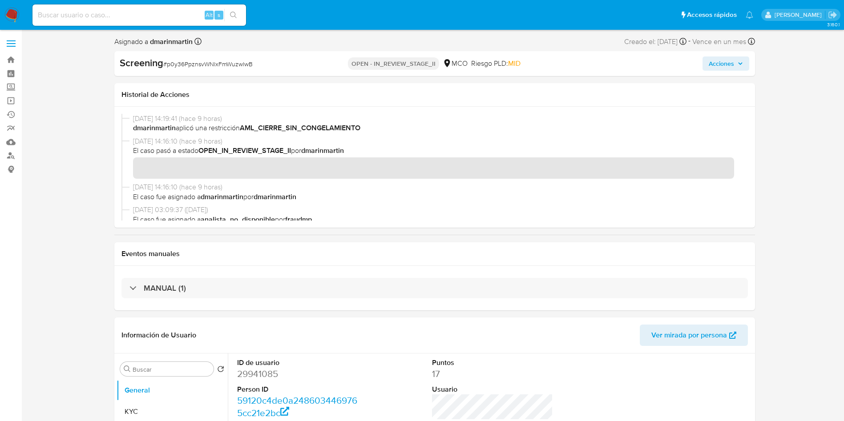
click at [735, 61] on span "Acciones" at bounding box center [726, 63] width 34 height 12
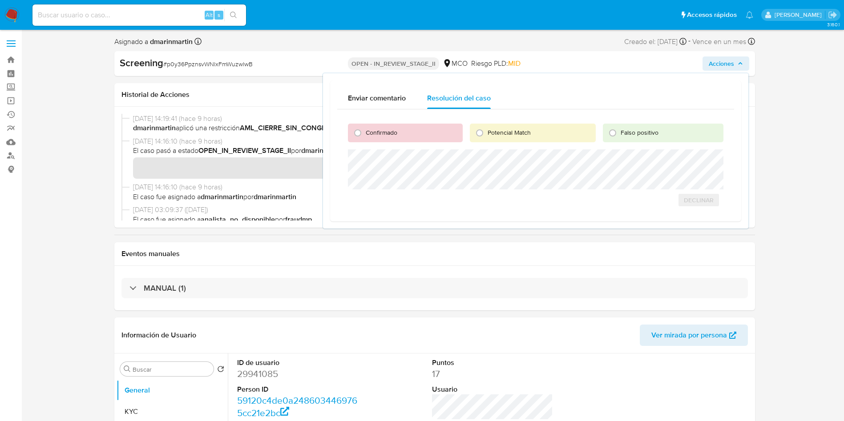
click at [382, 133] on span "Confirmado" at bounding box center [382, 132] width 32 height 9
click at [365, 133] on input "Confirmado" at bounding box center [358, 133] width 14 height 14
radio input "true"
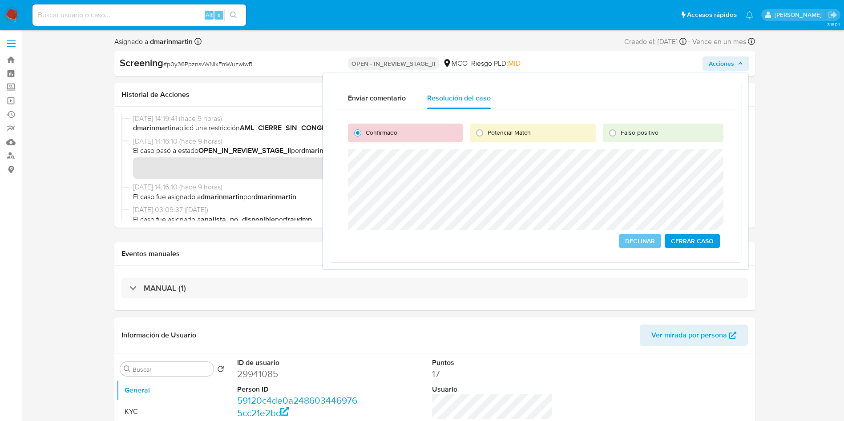
click at [700, 241] on span "Cerrar Caso" at bounding box center [692, 241] width 43 height 12
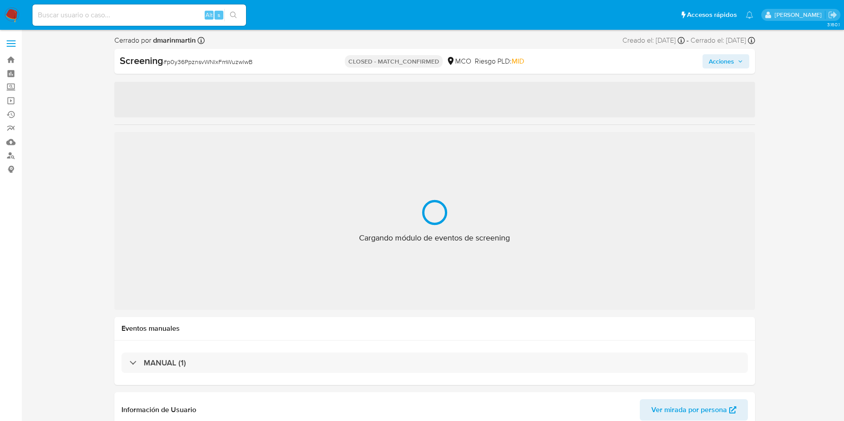
select select "10"
